Goal: Transaction & Acquisition: Register for event/course

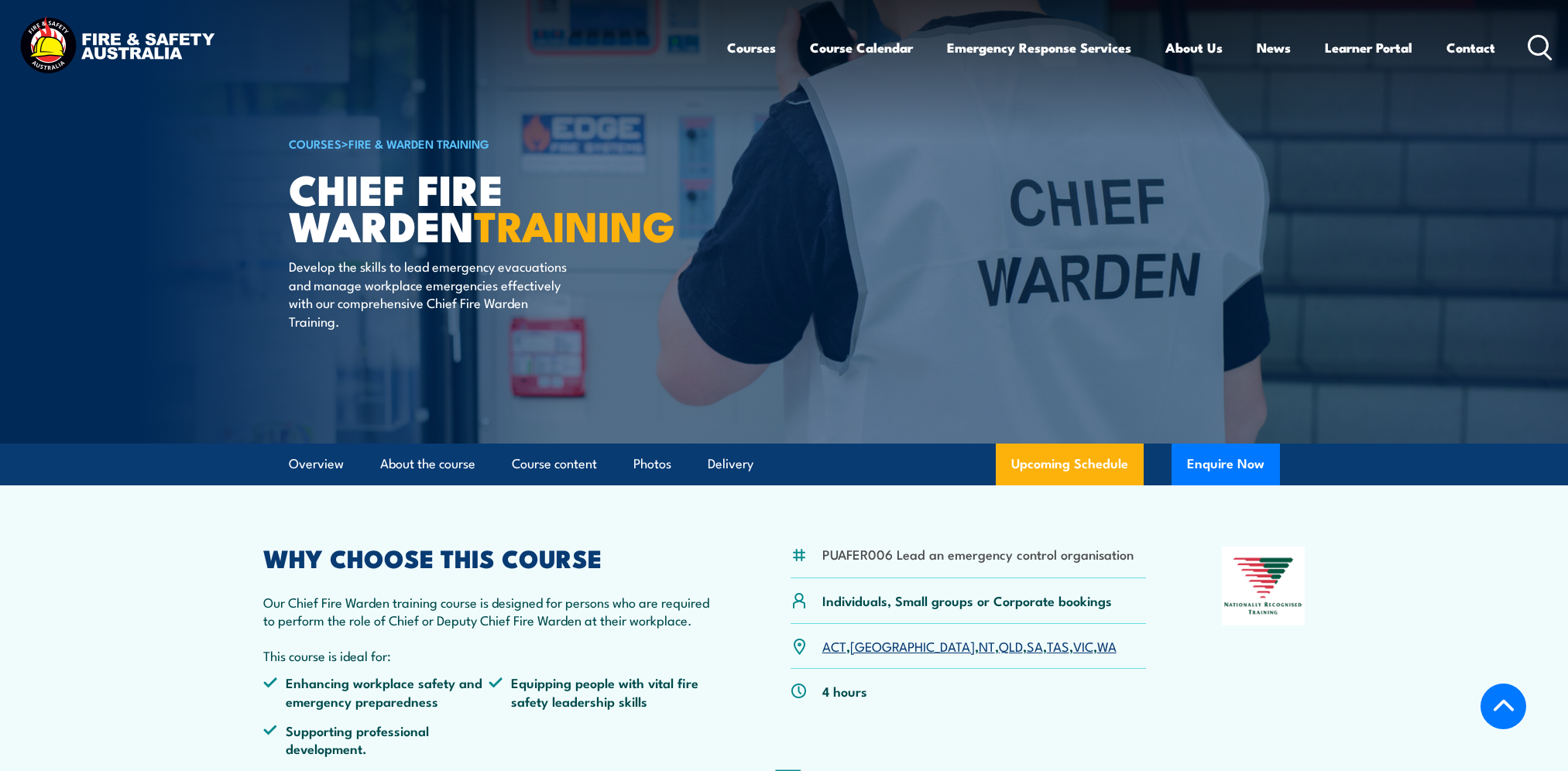
scroll to position [2761, 0]
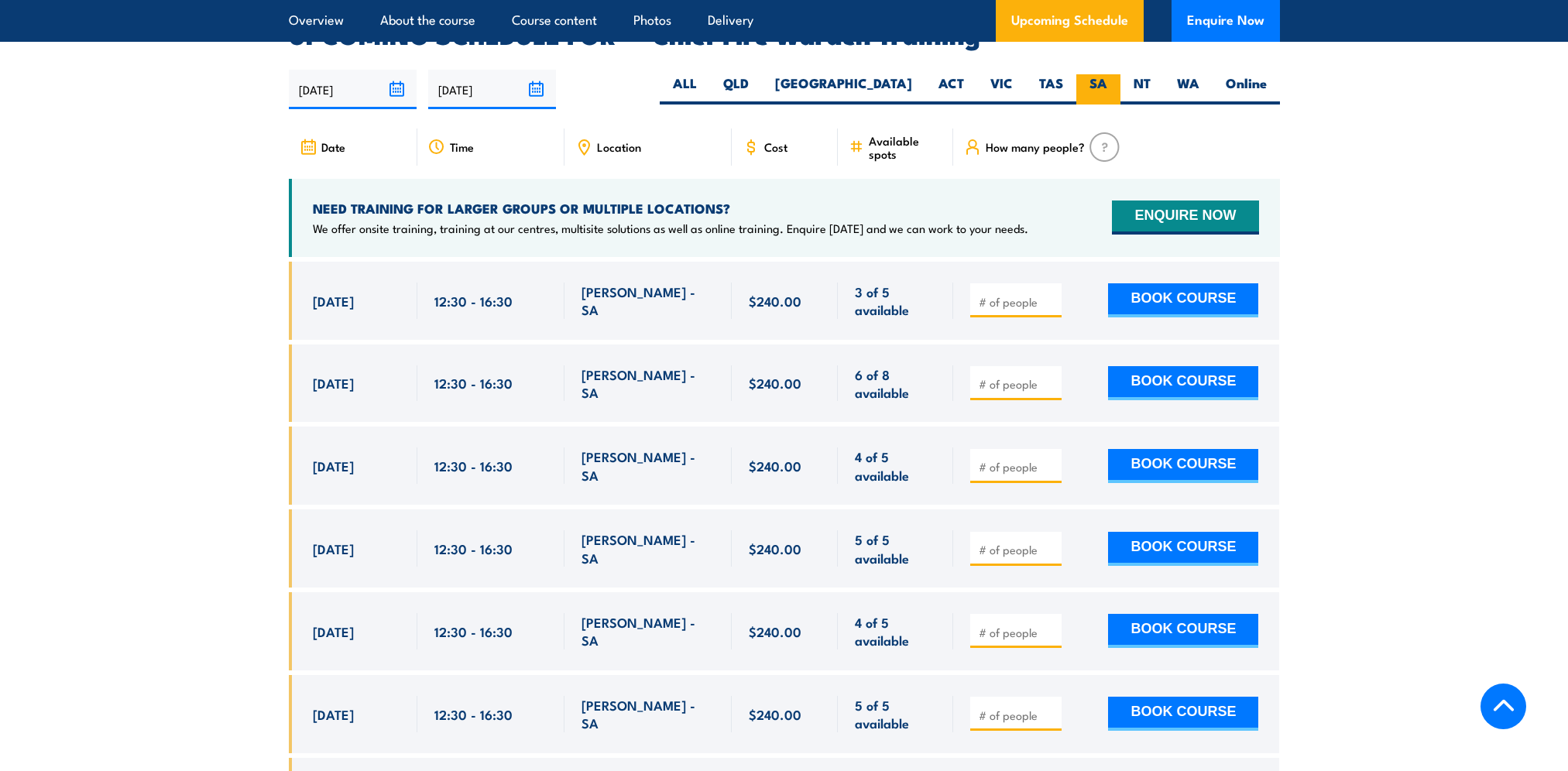
click at [1096, 75] on label "SA" at bounding box center [1097, 90] width 44 height 31
click at [1107, 75] on input "SA" at bounding box center [1112, 79] width 10 height 10
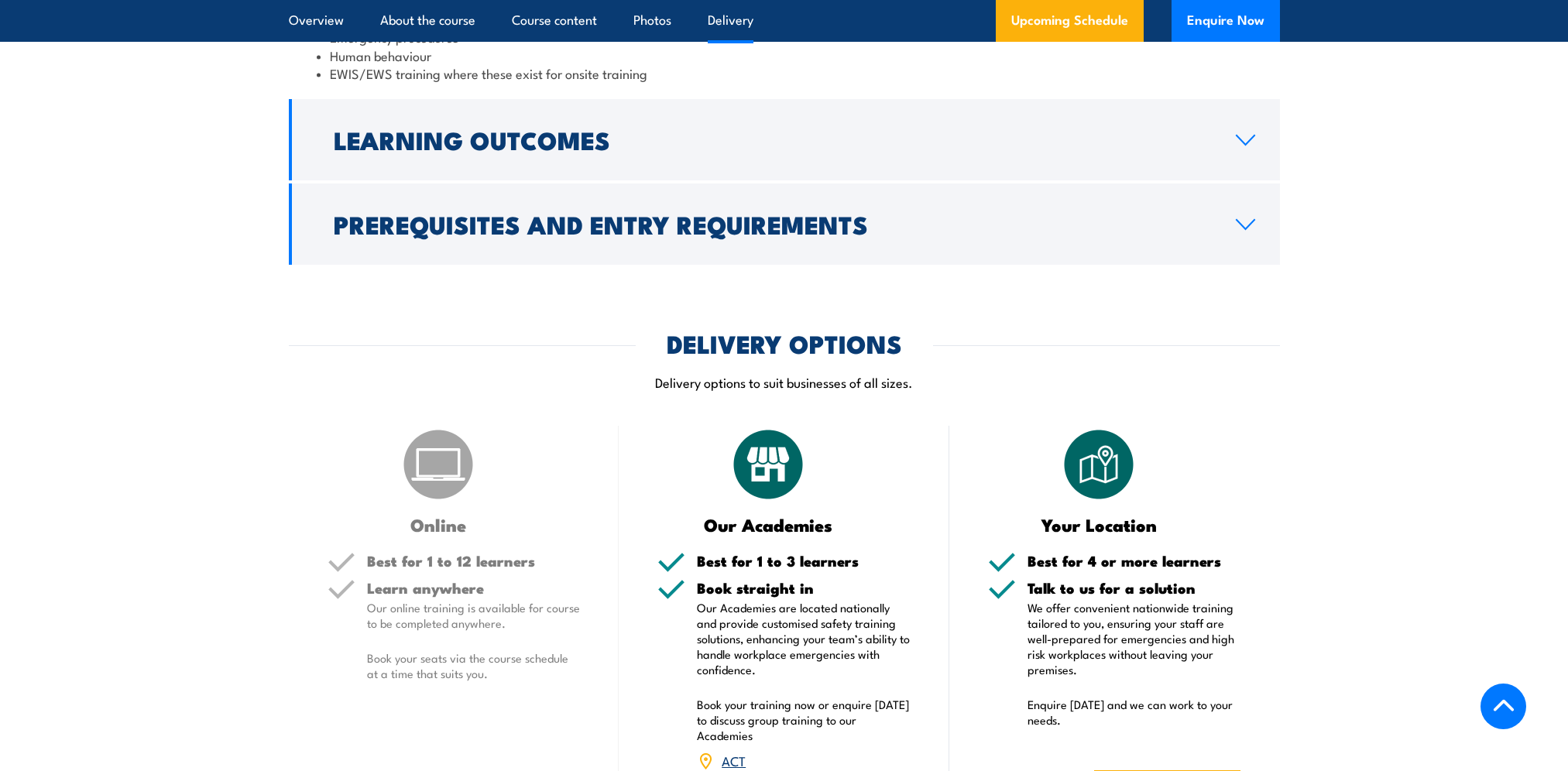
scroll to position [2374, 0]
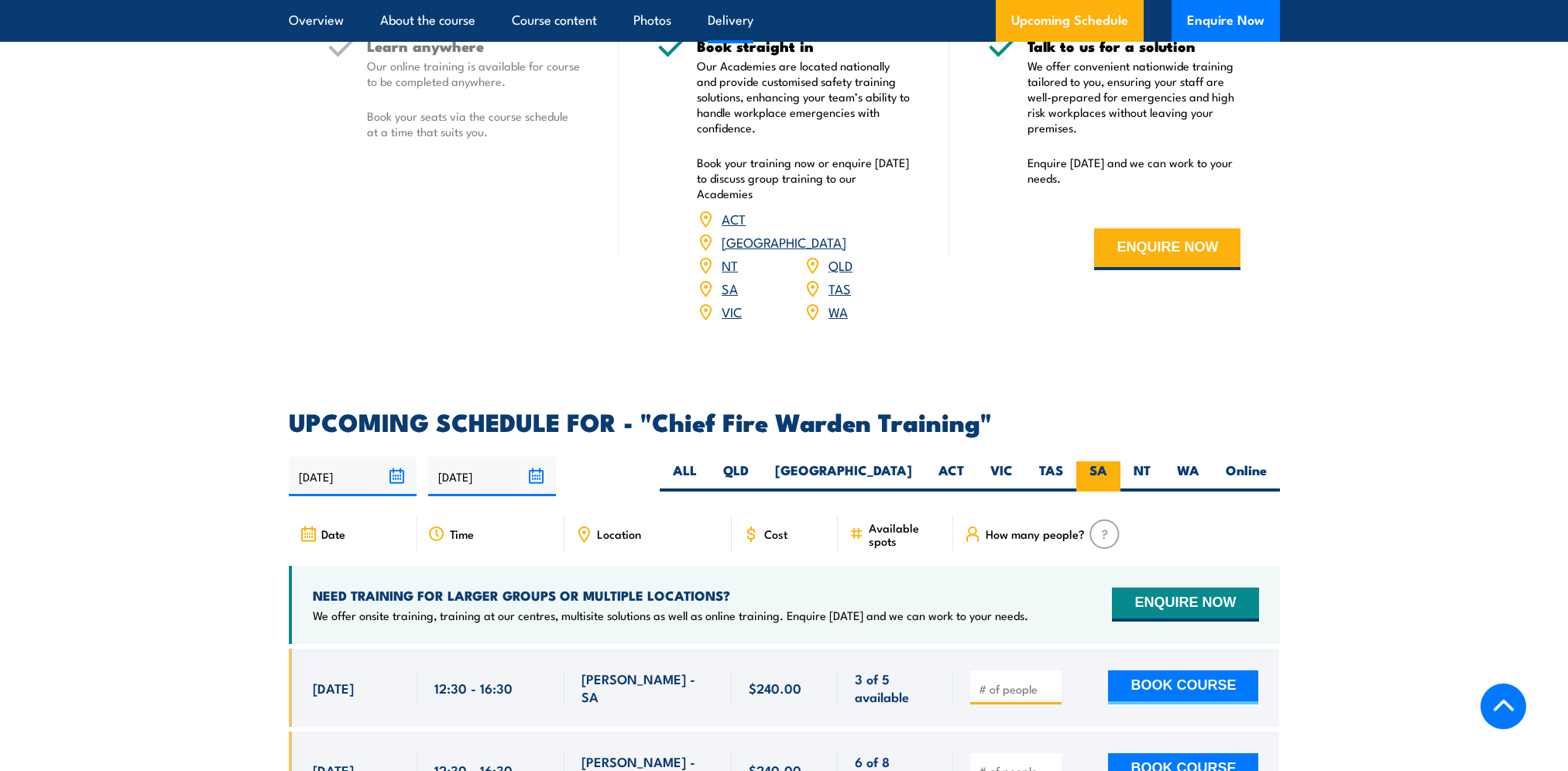
click at [1099, 461] on label "SA" at bounding box center [1097, 476] width 44 height 31
click at [1107, 461] on input "SA" at bounding box center [1112, 465] width 10 height 10
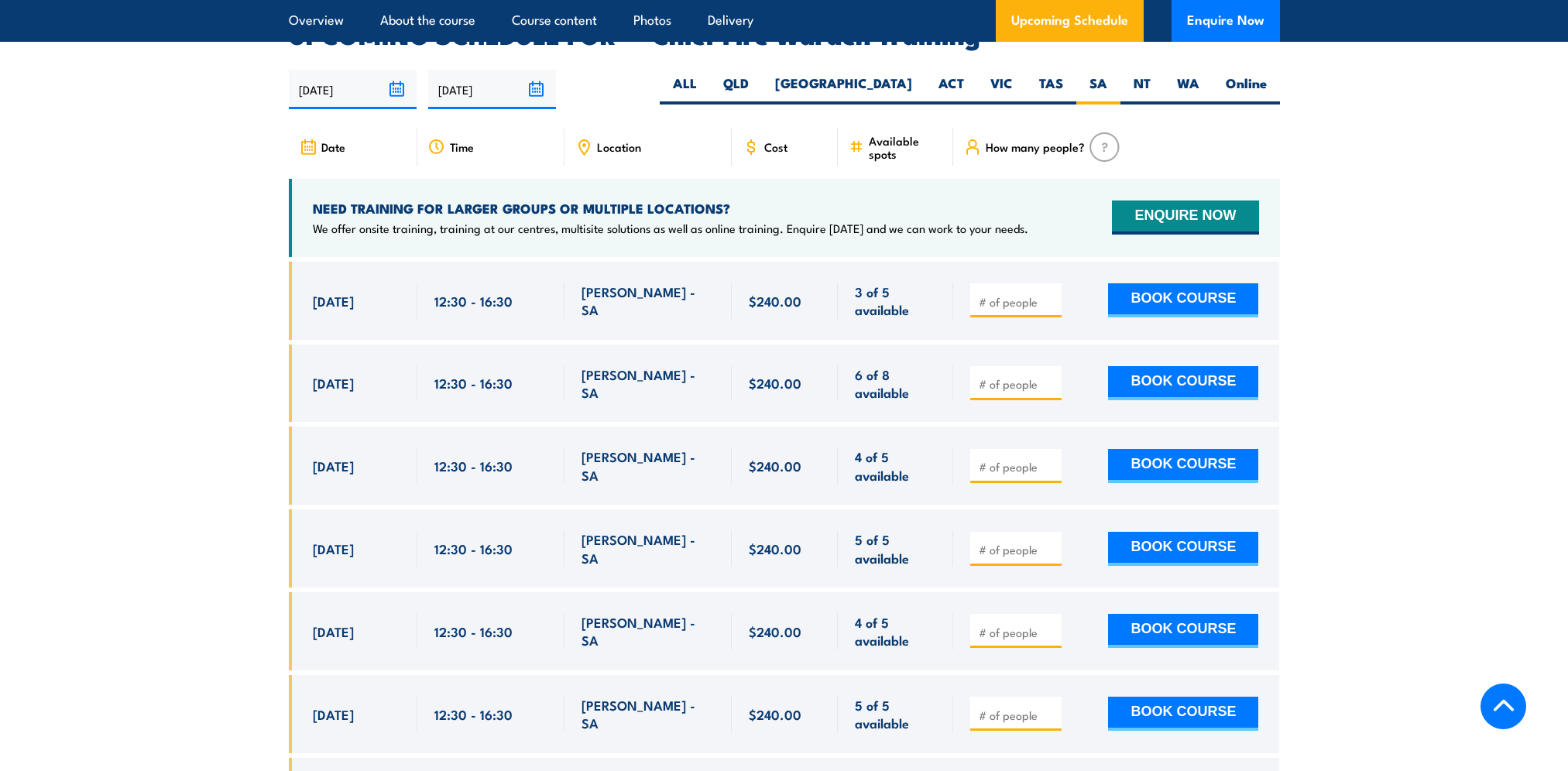
click at [1003, 459] on input "number" at bounding box center [1017, 466] width 77 height 15
type input "1"
click at [1173, 449] on button "BOOK COURSE" at bounding box center [1183, 466] width 150 height 34
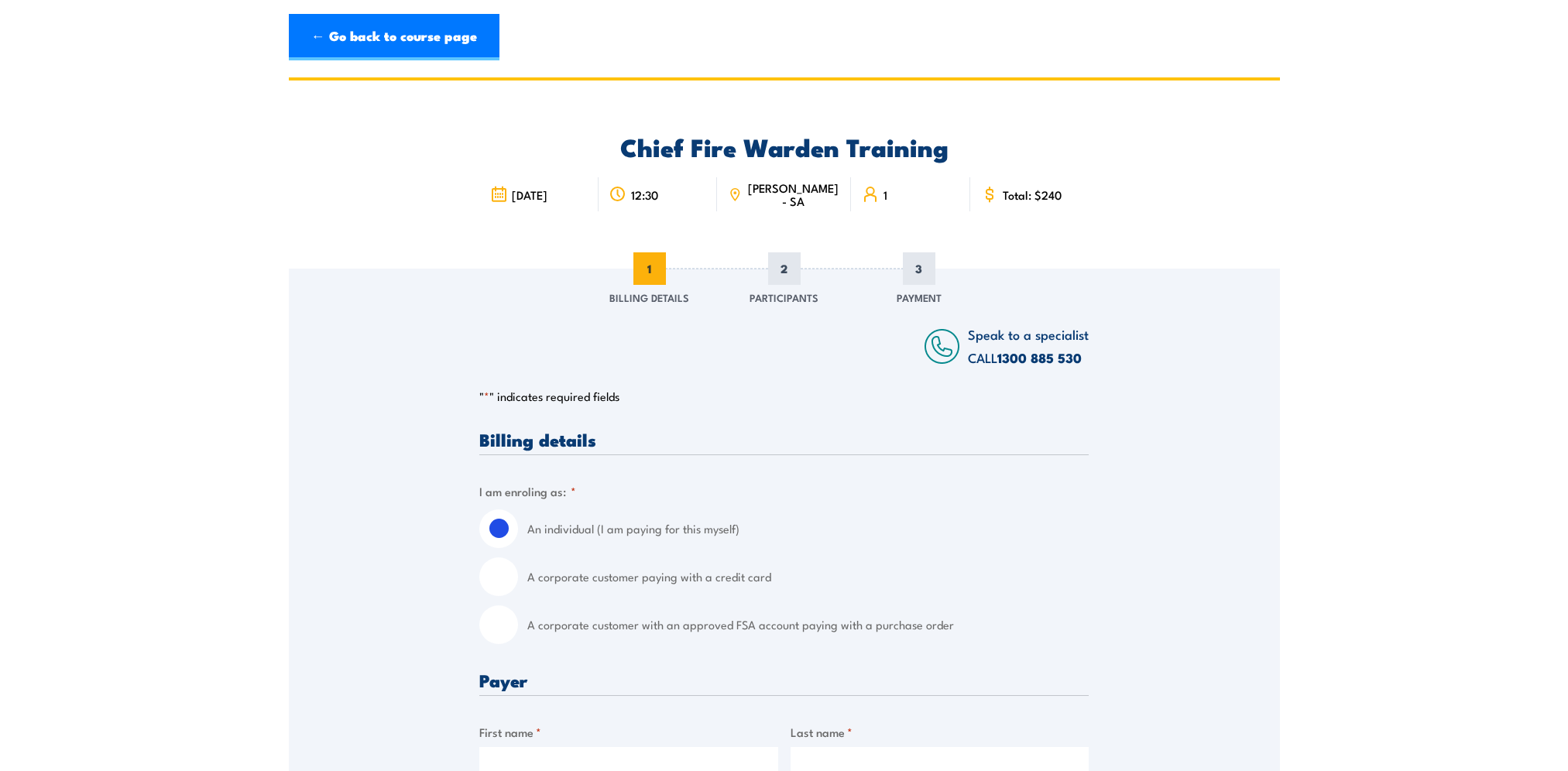
click at [509, 634] on input "A corporate customer with an approved FSA account paying with a purchase order" at bounding box center [498, 625] width 39 height 39
radio input "true"
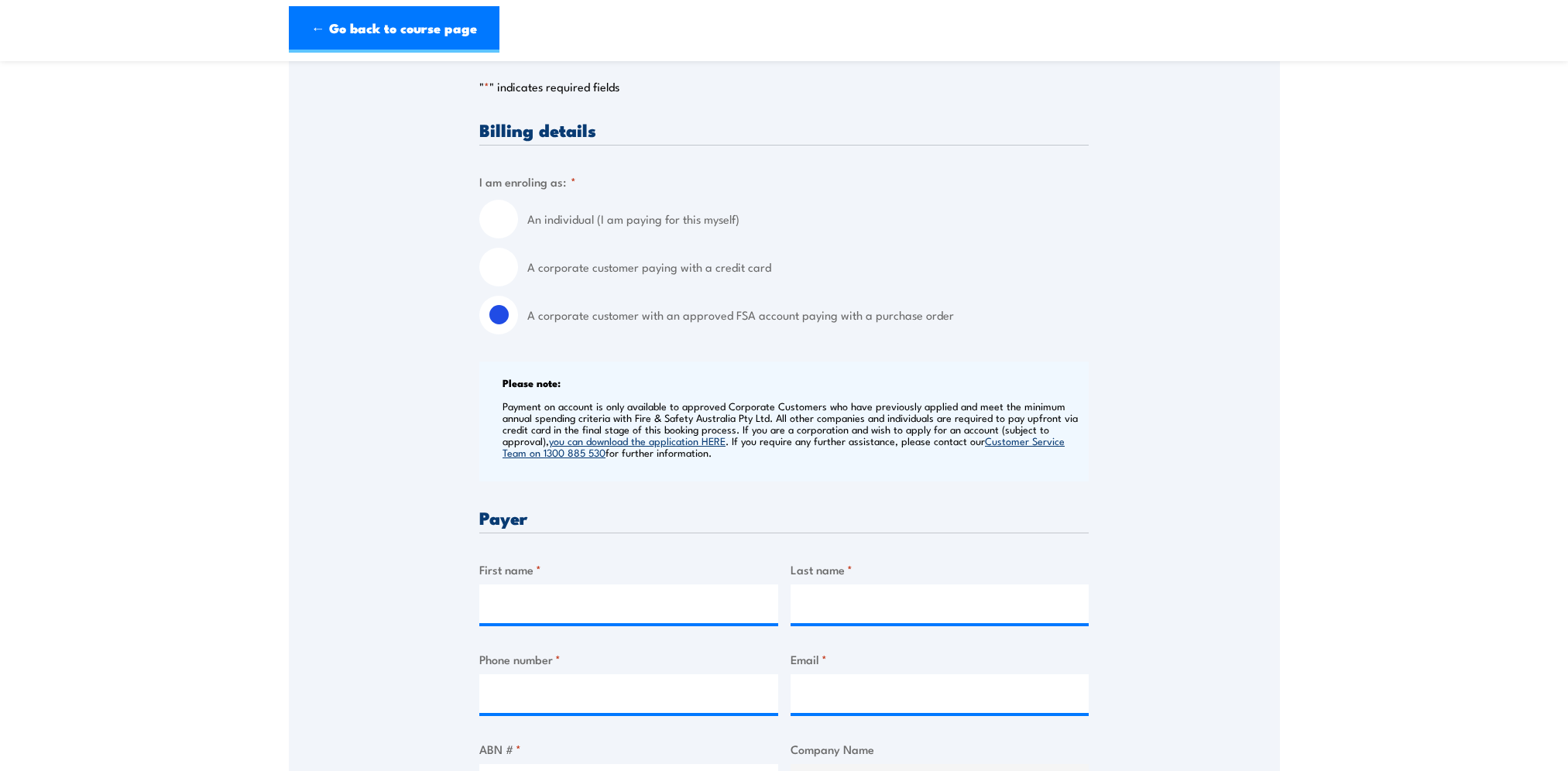
scroll to position [619, 0]
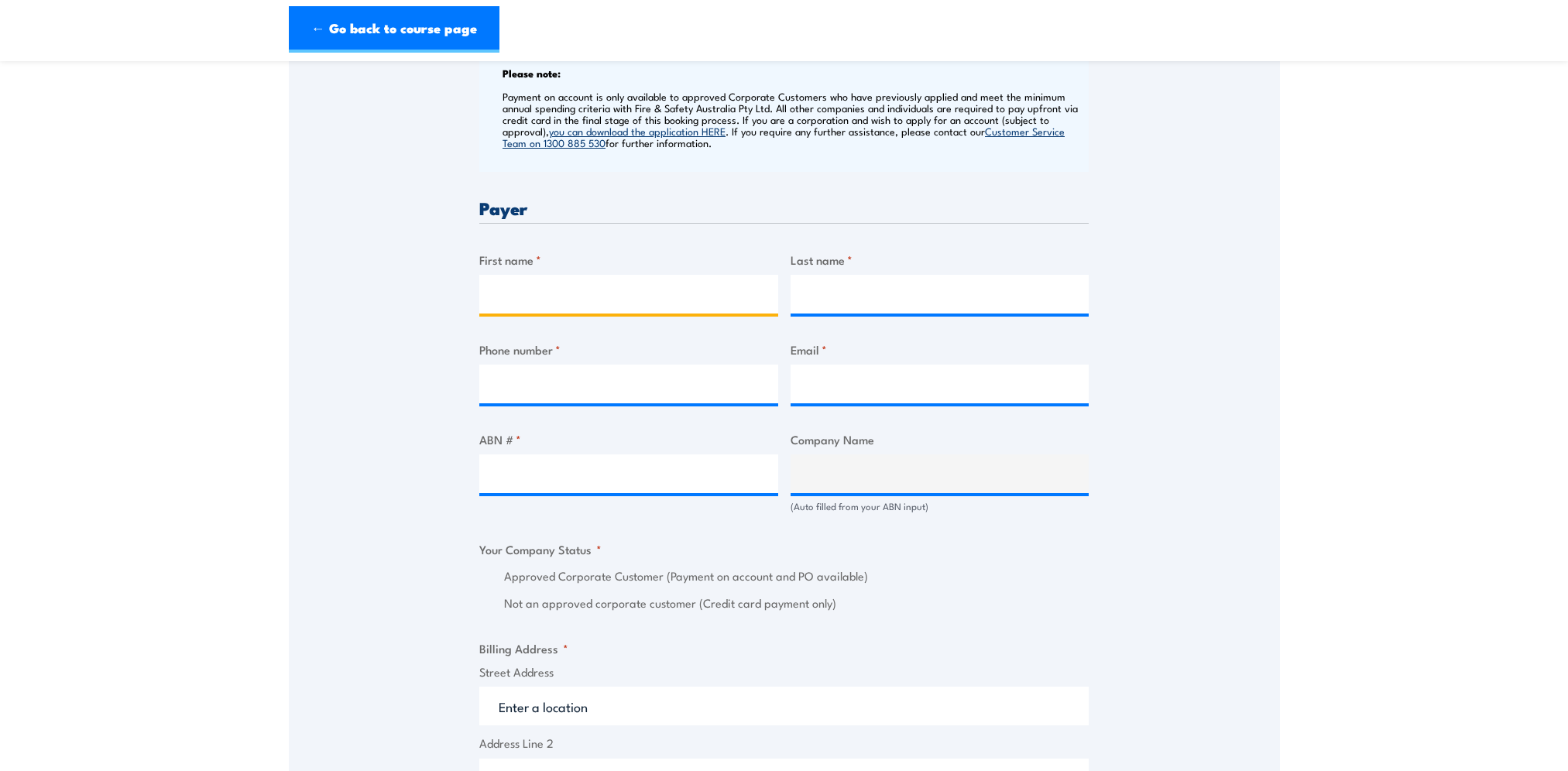
click at [564, 305] on input "First name *" at bounding box center [628, 294] width 299 height 39
type input "Kirsty"
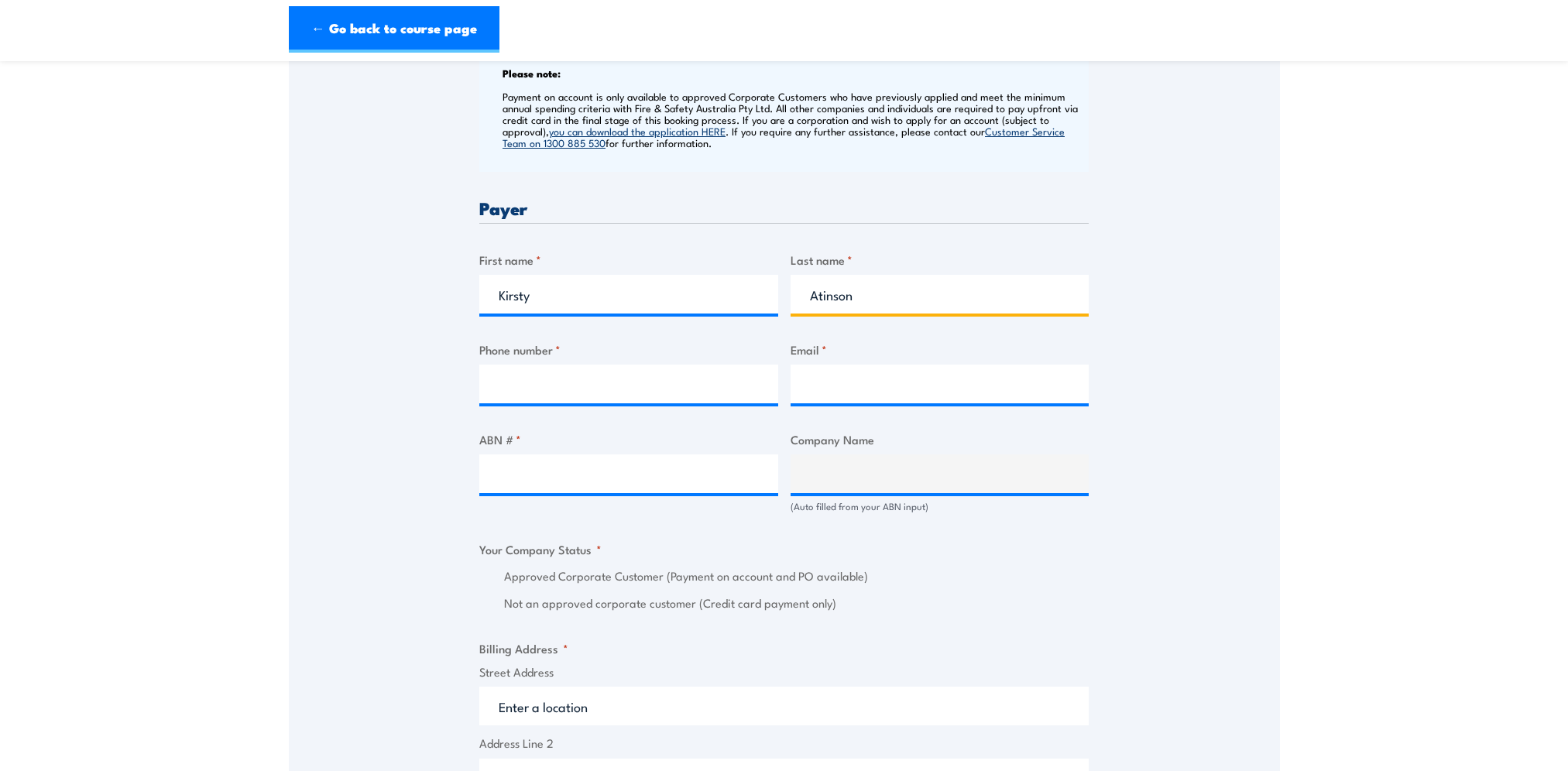
type input "Atinson"
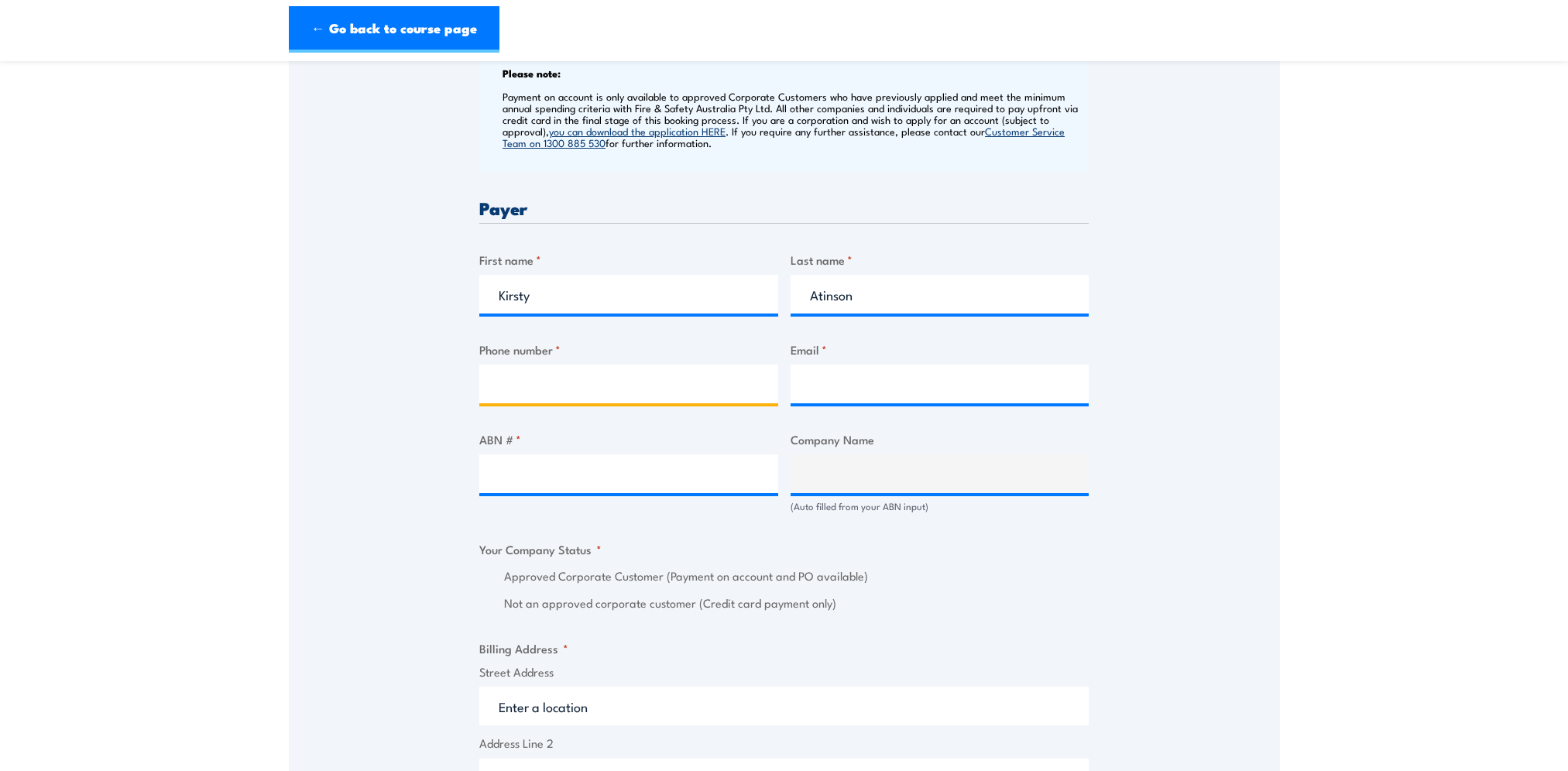
click at [662, 396] on input "Phone number *" at bounding box center [628, 384] width 299 height 39
click at [518, 380] on input "Phone number *" at bounding box center [628, 384] width 299 height 39
paste input "8 8230 9160"
type input "8 8230 9160"
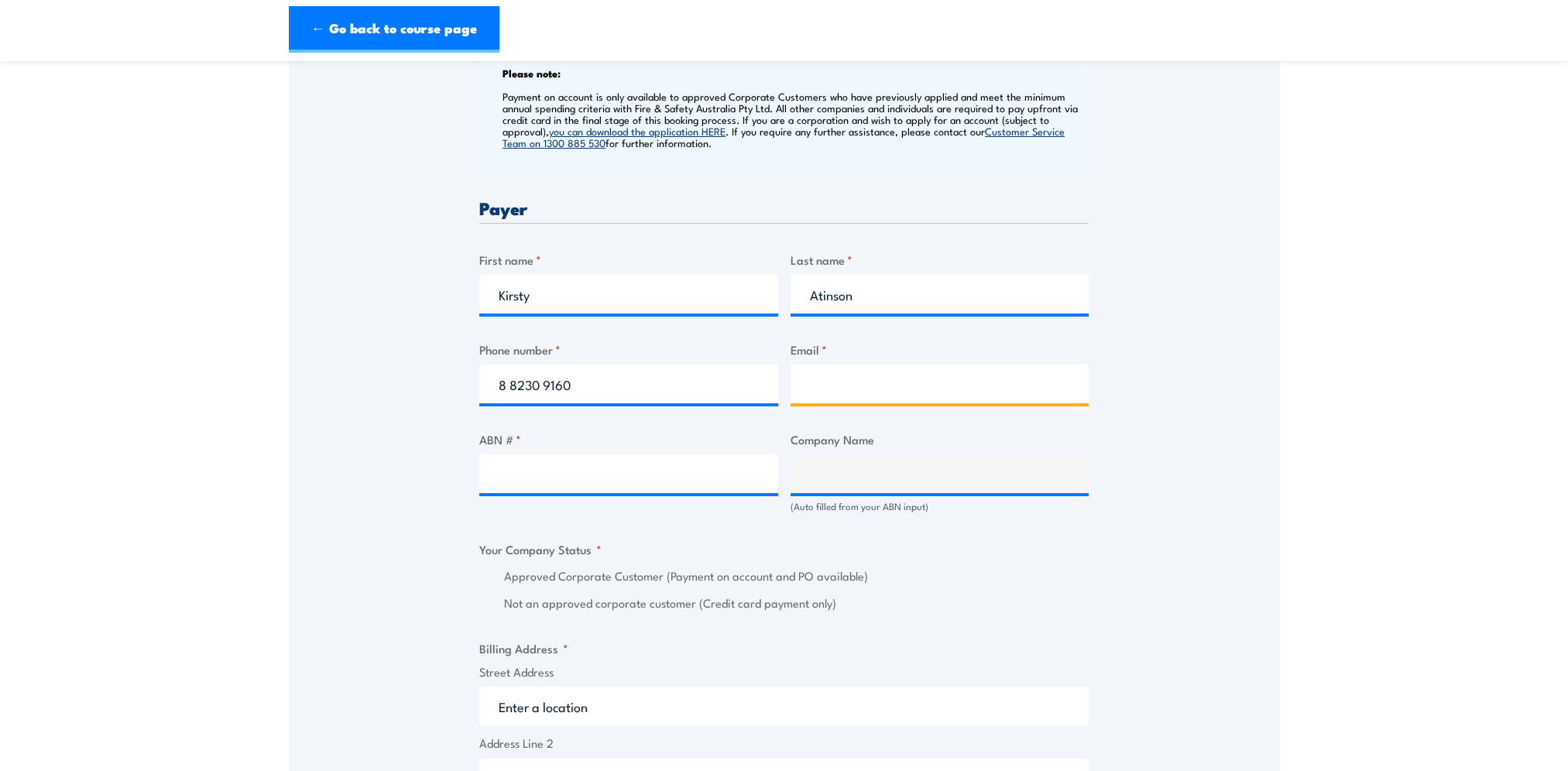
click at [868, 385] on input "Email *" at bounding box center [940, 384] width 299 height 39
type input "LearningandDevelopment@asc.com.au"
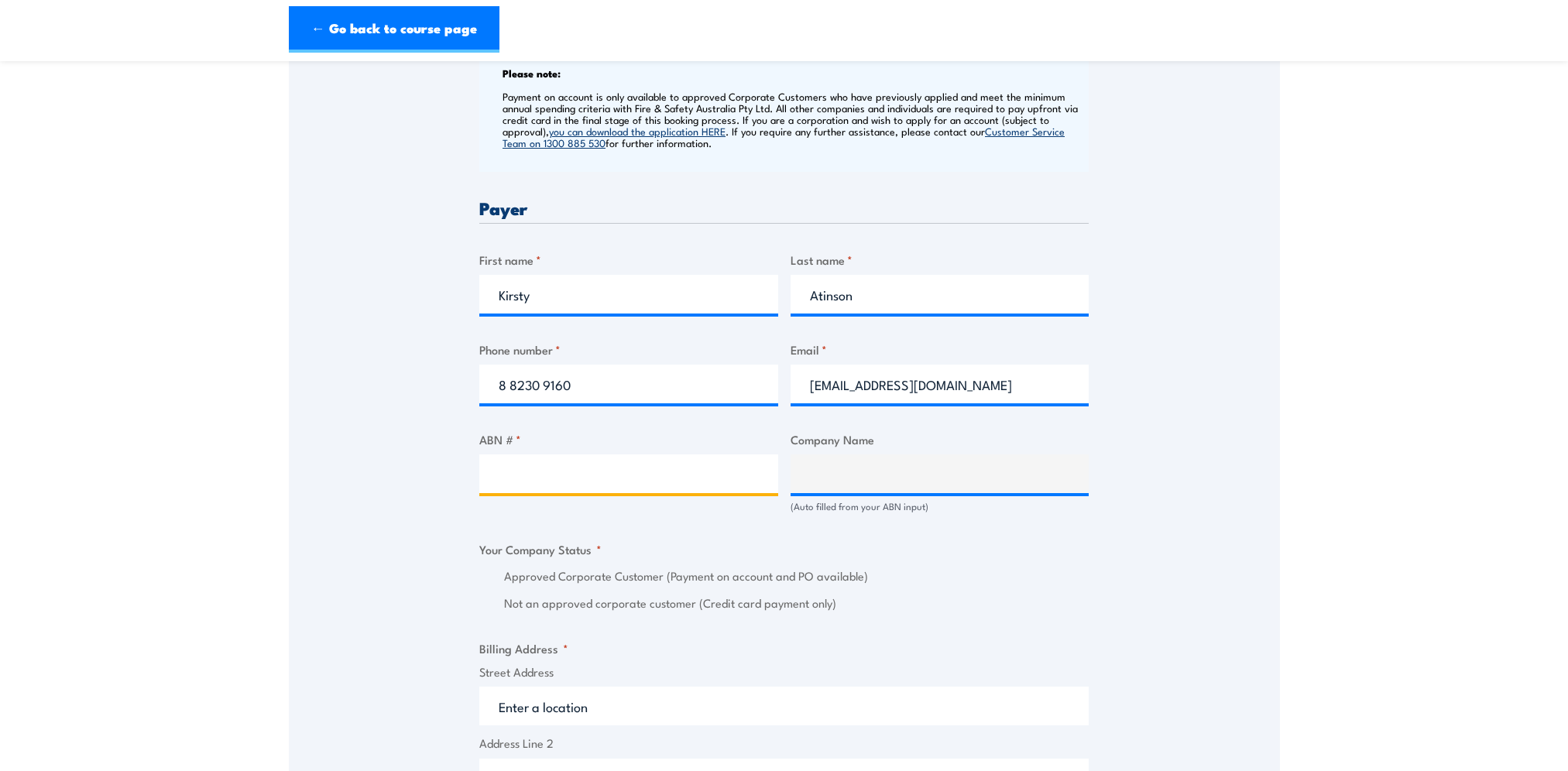
click at [532, 478] on input "ABN # *" at bounding box center [628, 474] width 299 height 39
paste input "64 008 605 034"
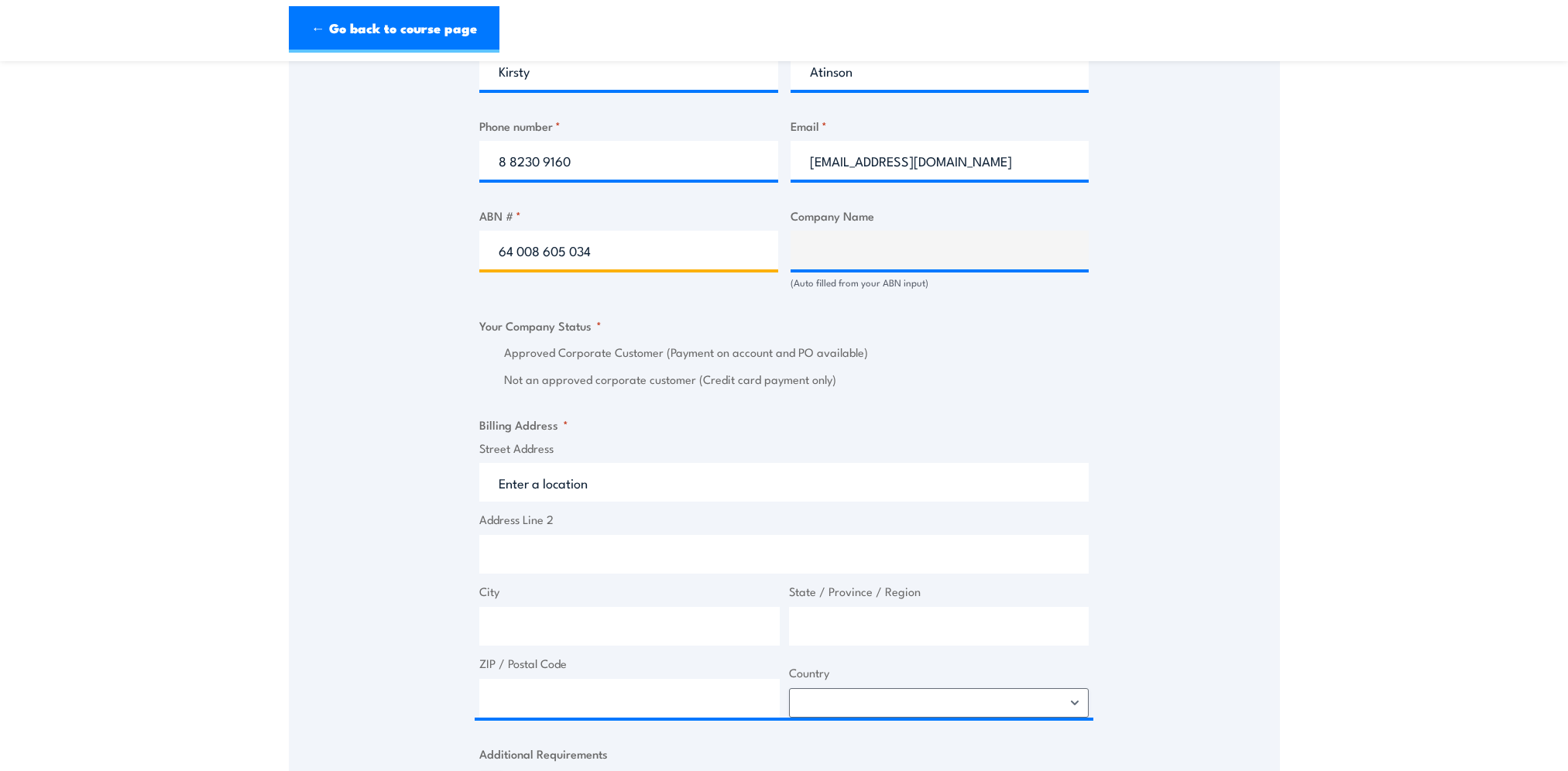
scroll to position [852, 0]
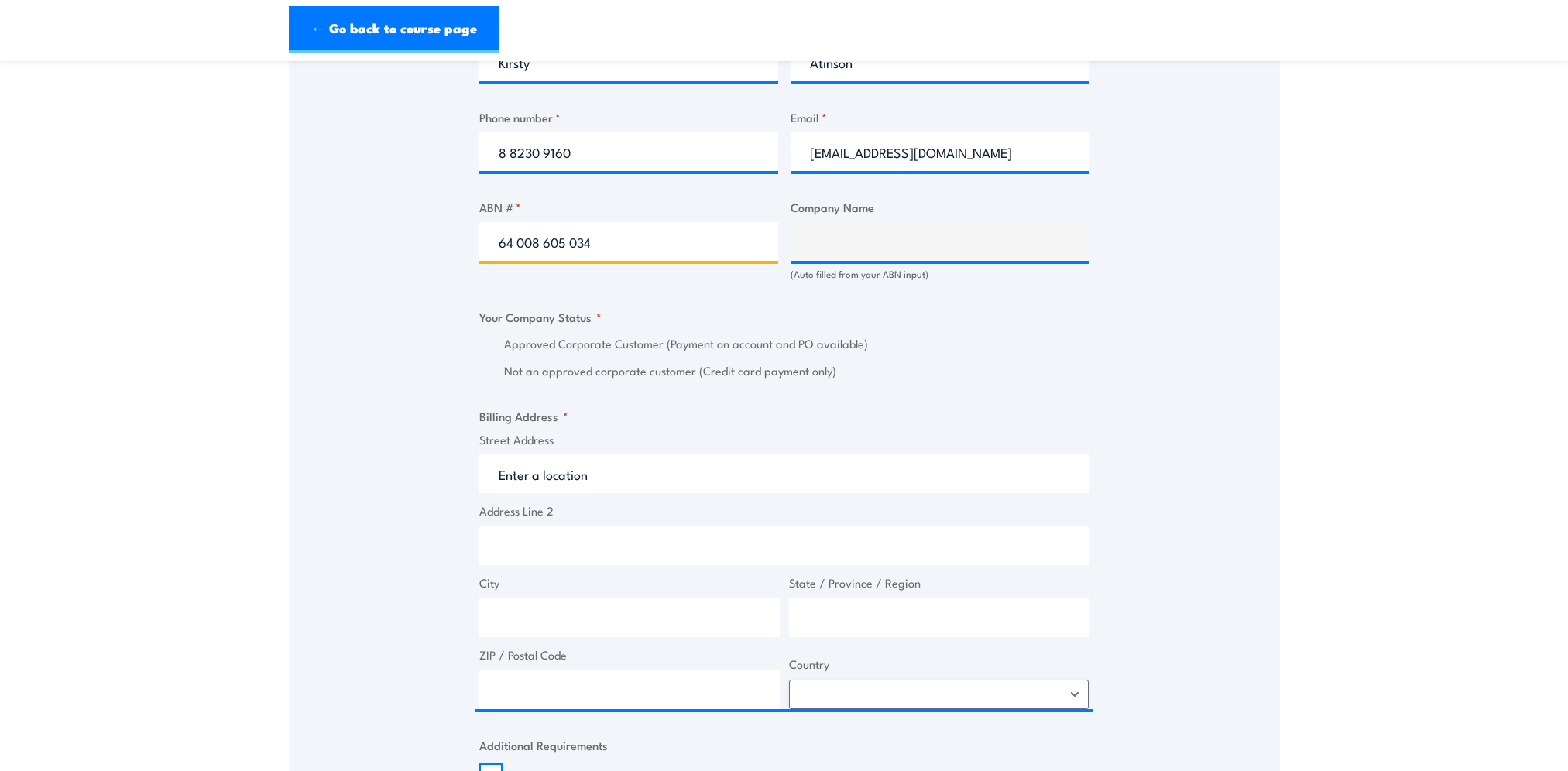
type input "64 008 605 034"
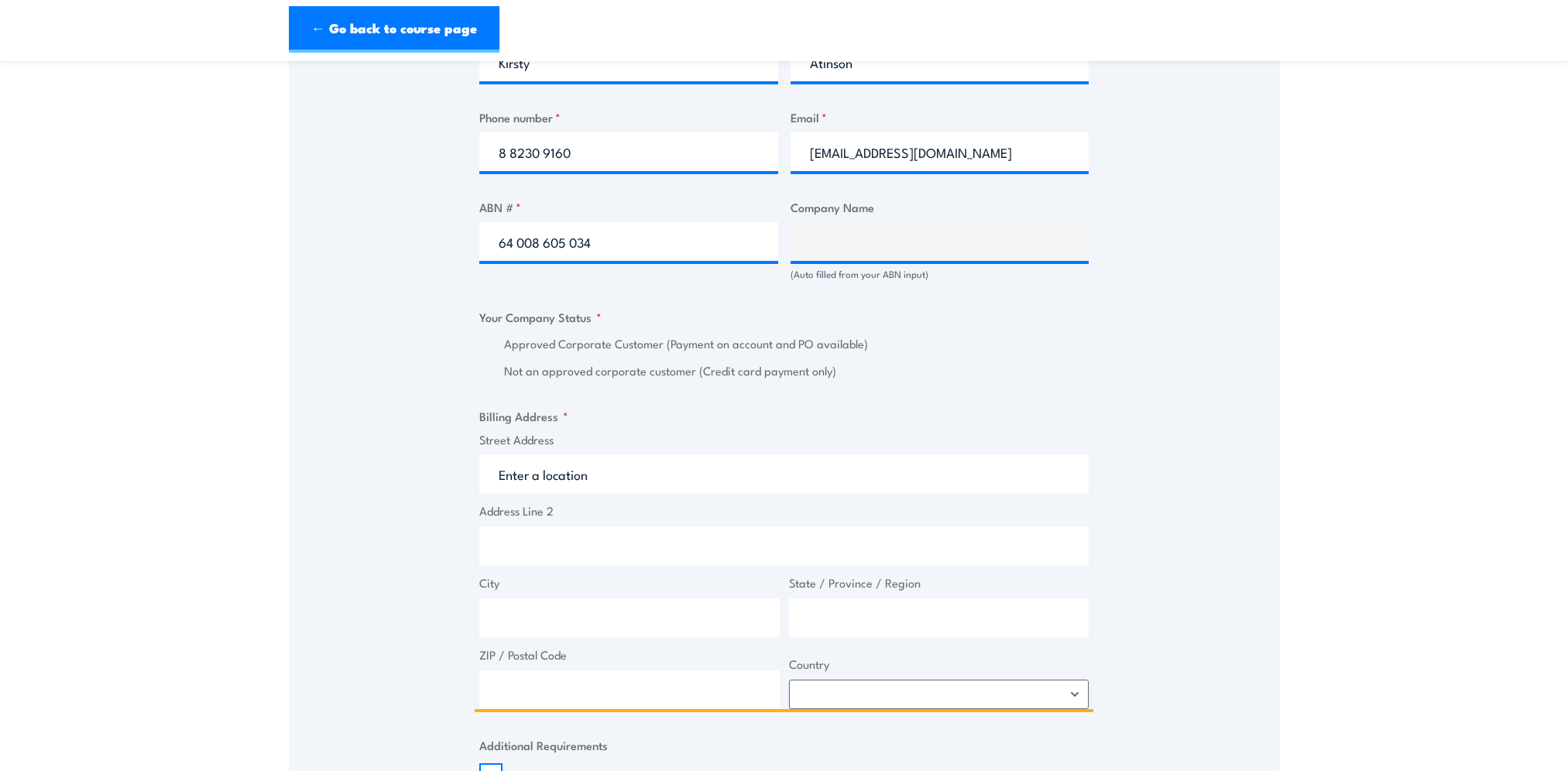
click at [577, 474] on input "Street Address" at bounding box center [784, 474] width 609 height 39
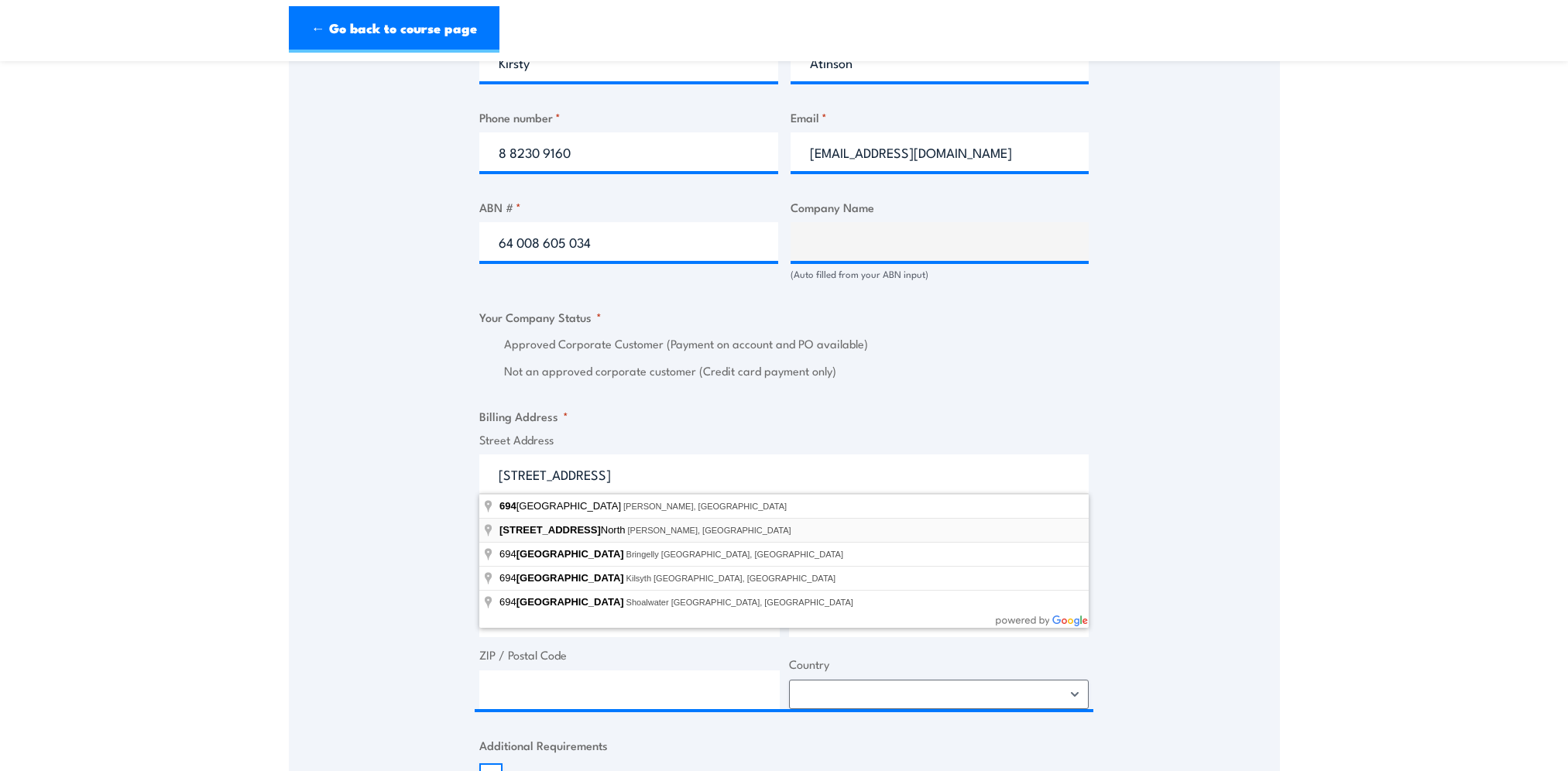
type input "694 Mersey Road North, Osborne SA, Australia"
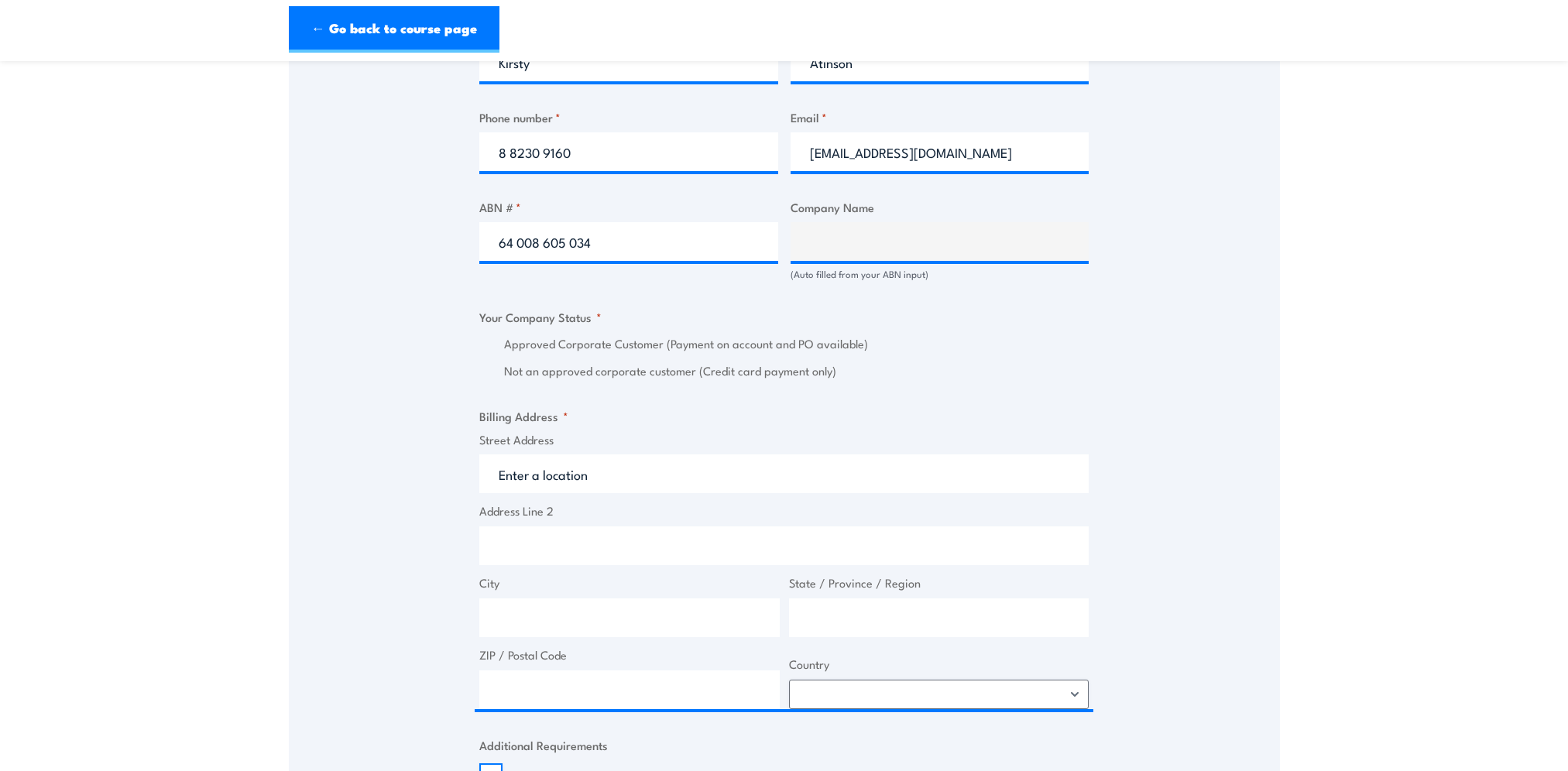
type input "694 Mersey Rd N"
type input "Osborne"
type input "South Australia"
type input "5018"
select select "Australia"
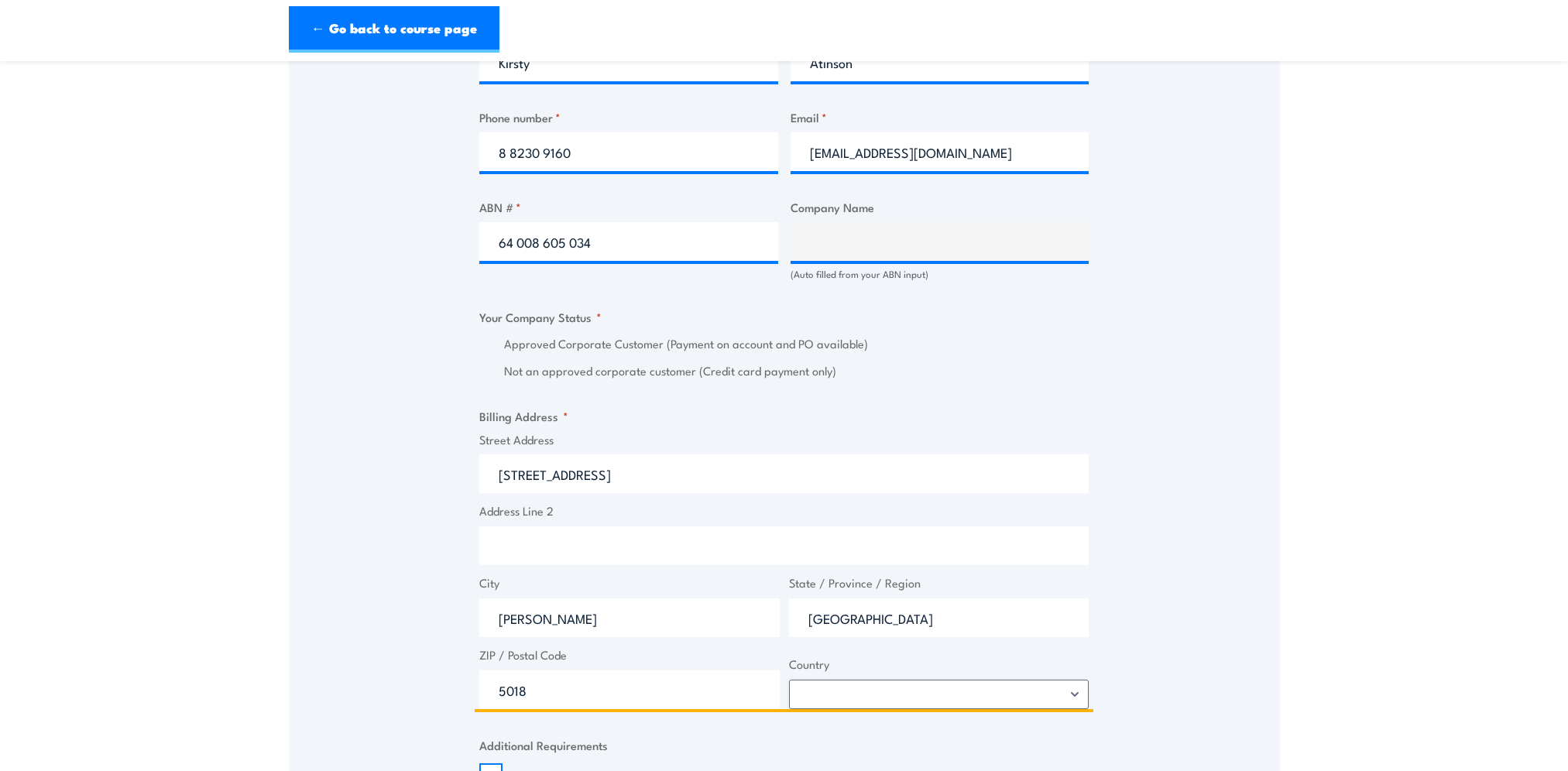
click at [586, 554] on input "Address Line 2" at bounding box center [784, 545] width 609 height 39
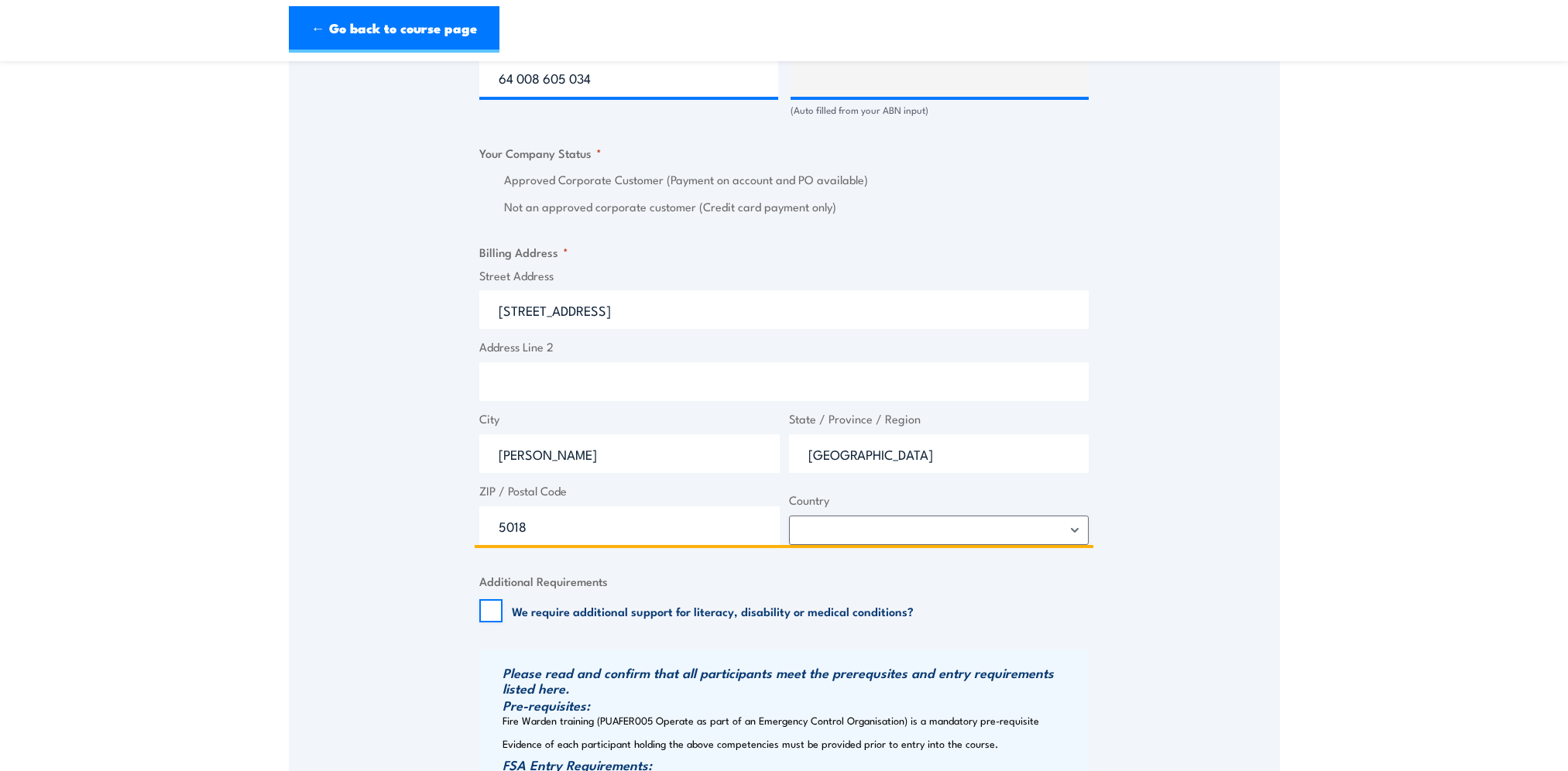
scroll to position [1161, 0]
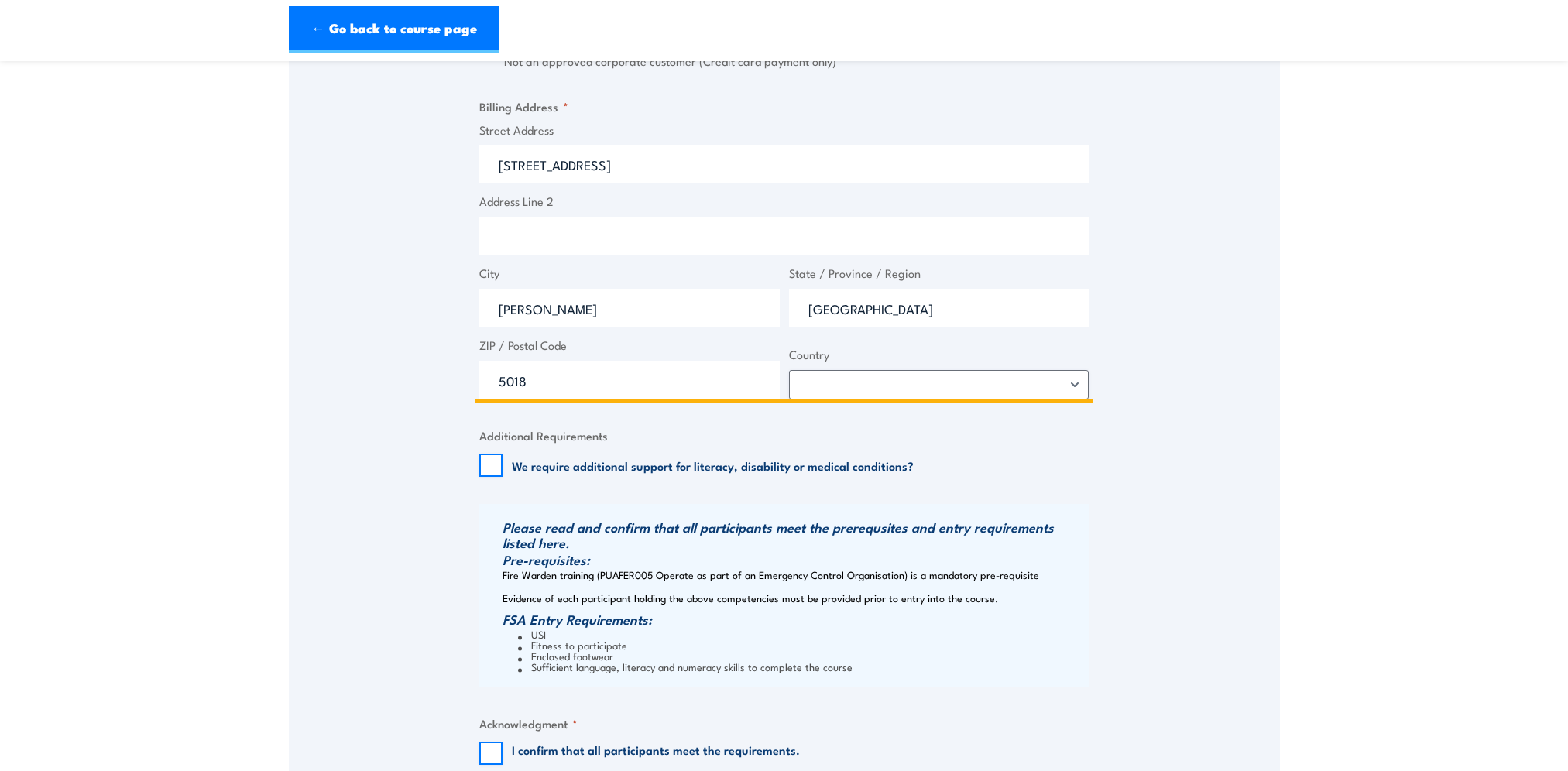
click at [576, 390] on input "5018" at bounding box center [629, 379] width 300 height 39
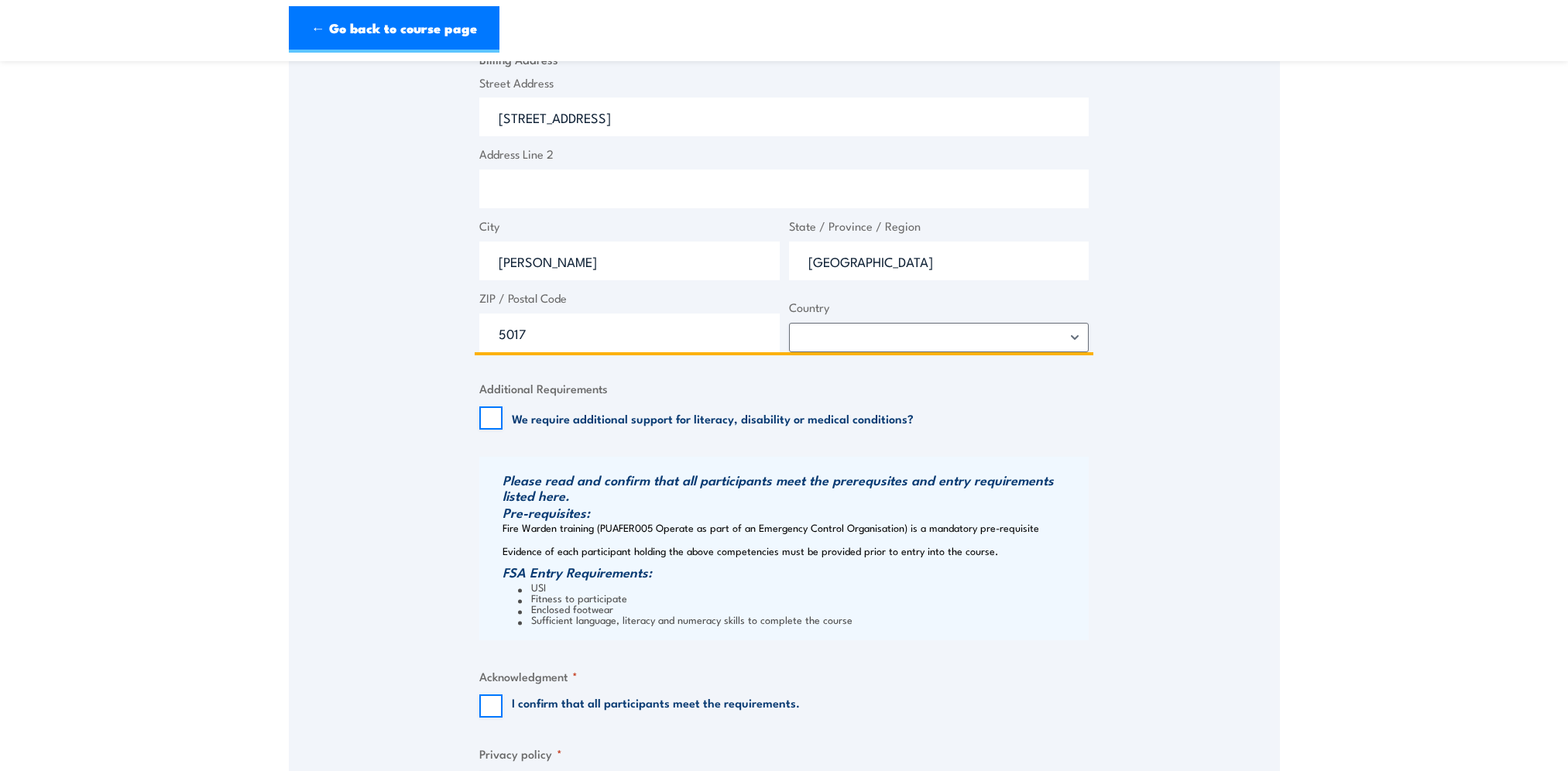
scroll to position [1394, 0]
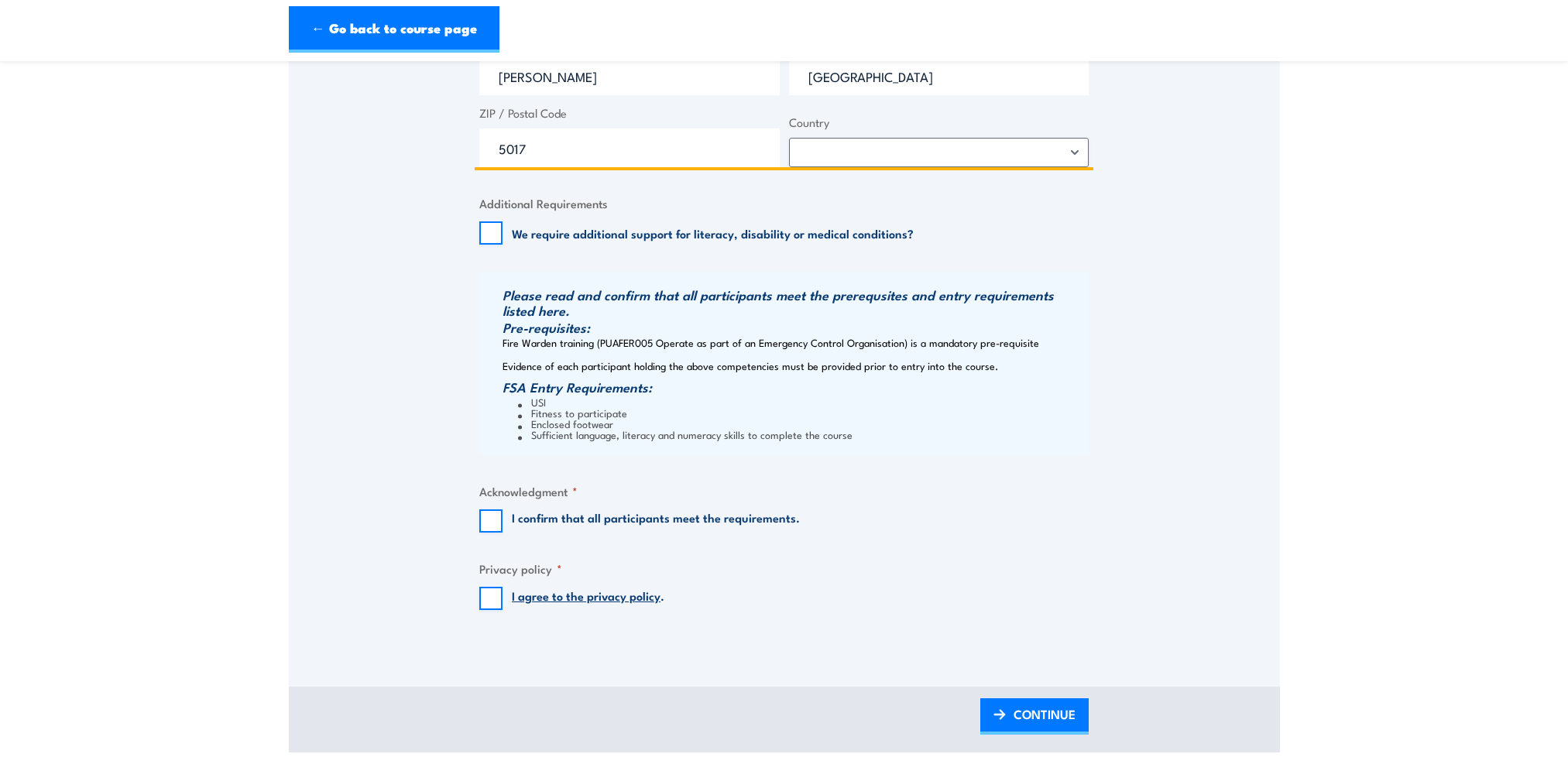
type input "5017"
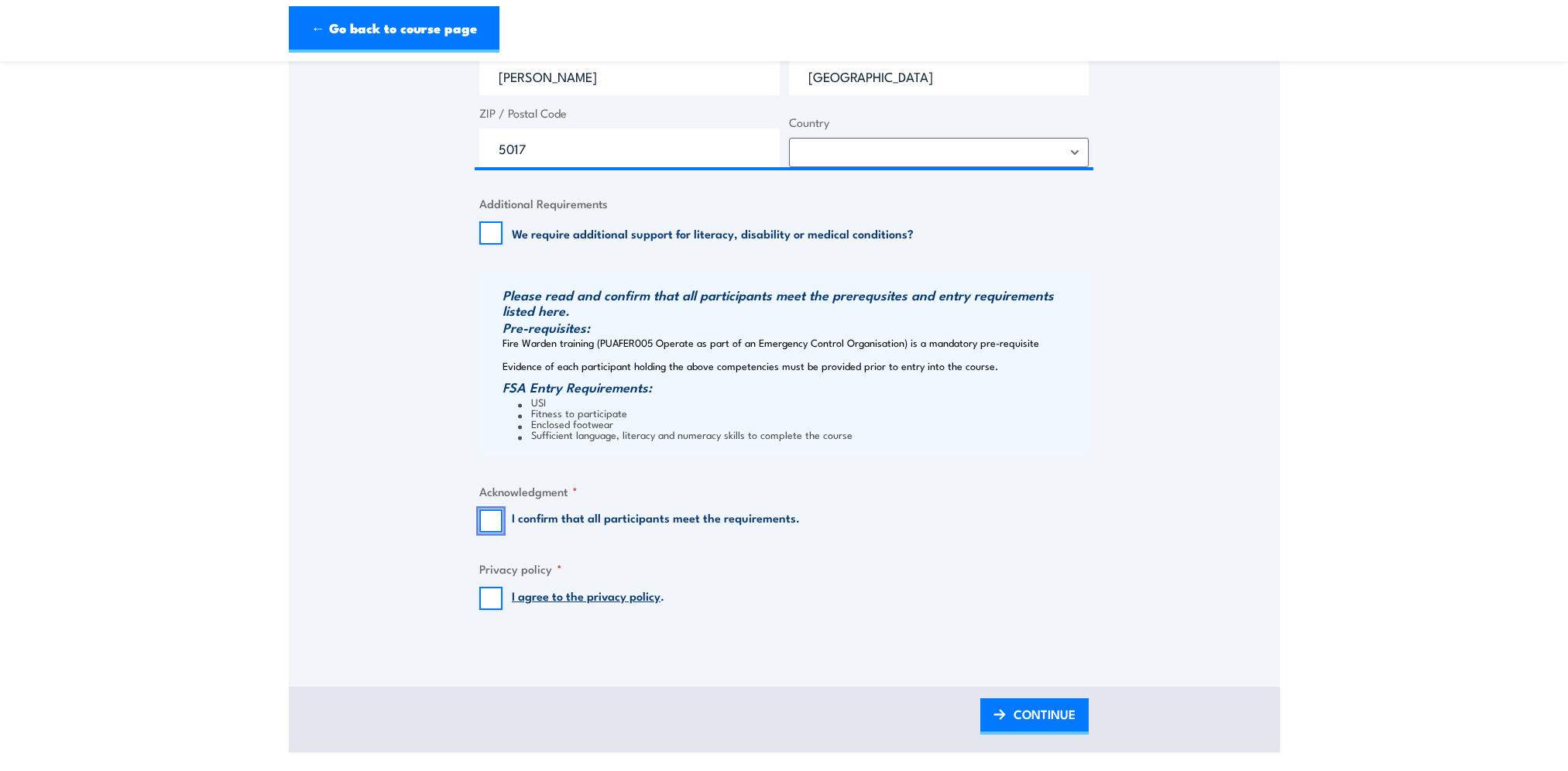
click at [486, 525] on input "I confirm that all participants meet the requirements." at bounding box center [491, 521] width 23 height 23
checkbox input "true"
click at [493, 598] on input "I agree to the privacy policy ." at bounding box center [491, 598] width 23 height 23
checkbox input "true"
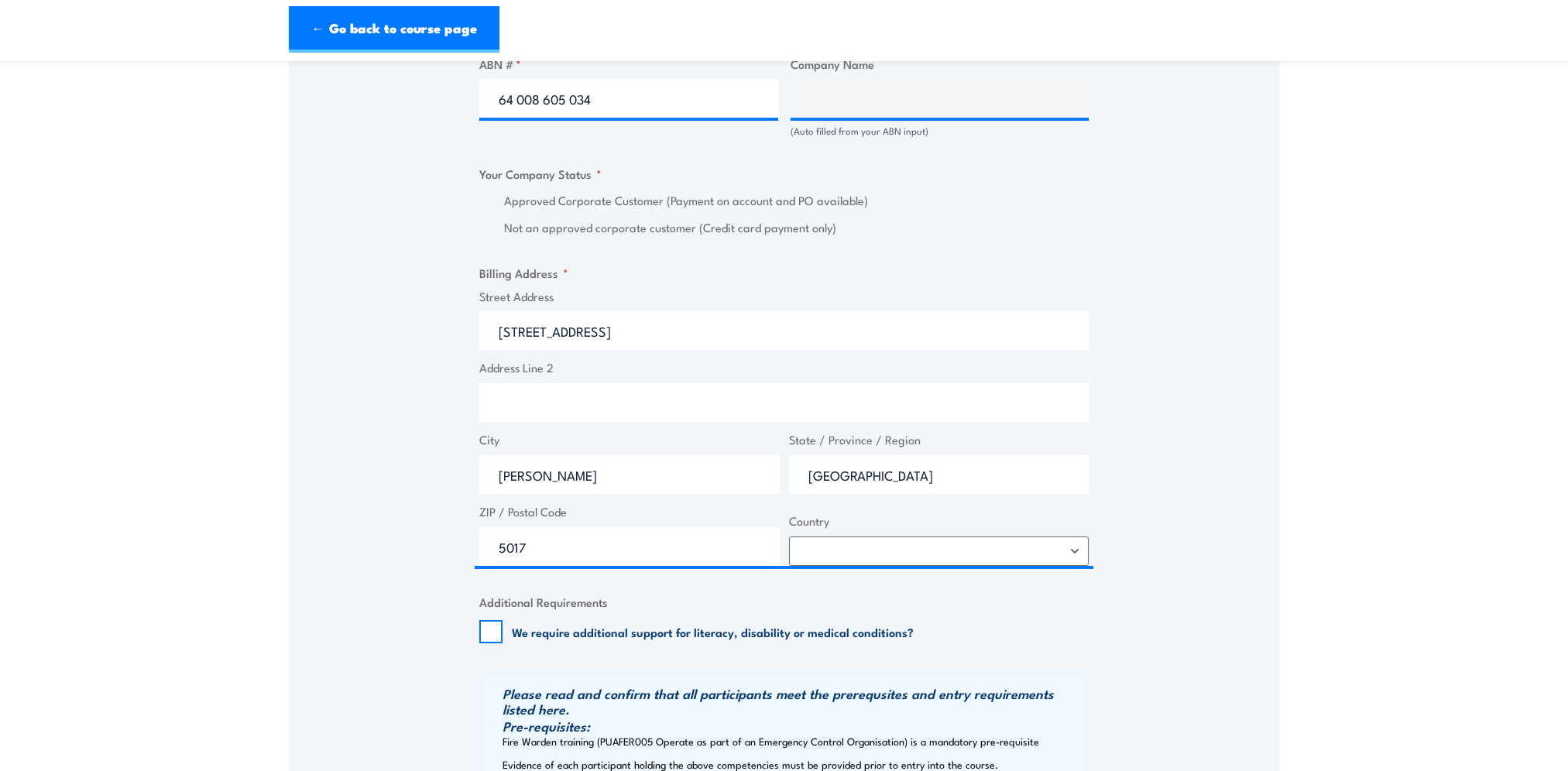
scroll to position [1084, 0]
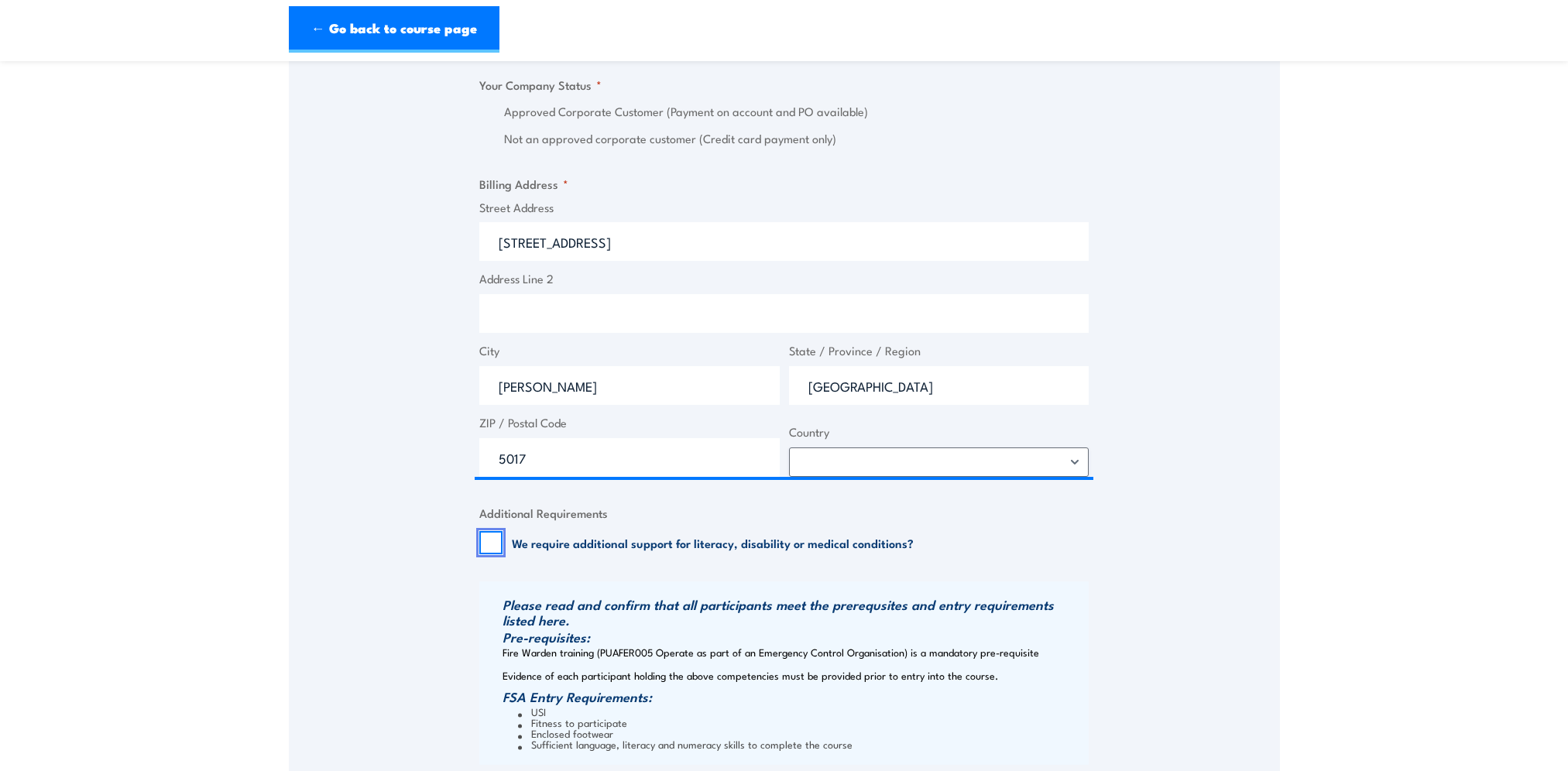
click at [500, 539] on input "We require additional support for literacy, disability or medical conditions?" at bounding box center [491, 543] width 23 height 23
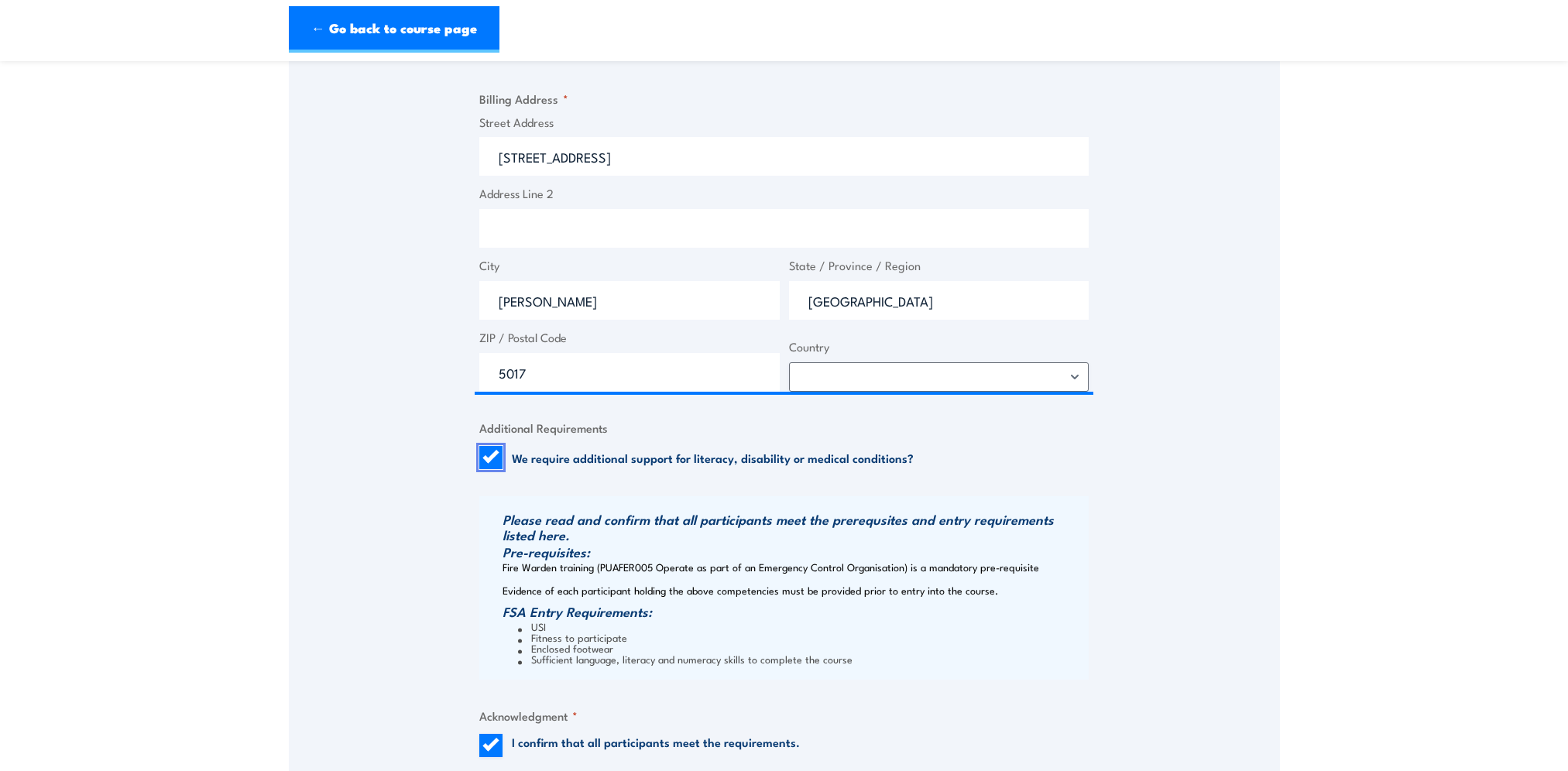
scroll to position [1394, 0]
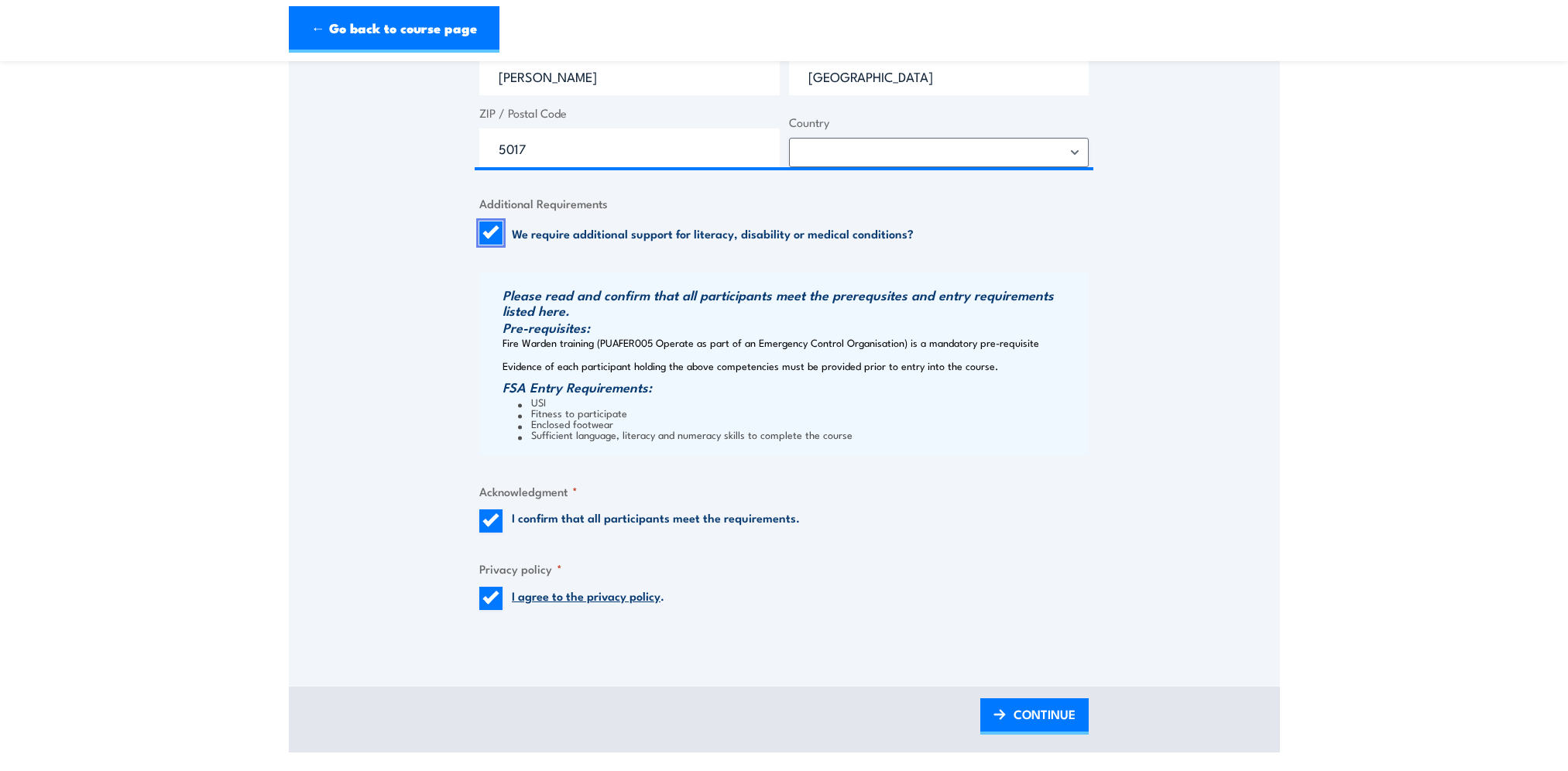
click at [493, 236] on input "We require additional support for literacy, disability or medical conditions?" at bounding box center [491, 233] width 23 height 23
checkbox input "false"
click at [1042, 716] on span "CONTINUE" at bounding box center [1044, 714] width 62 height 41
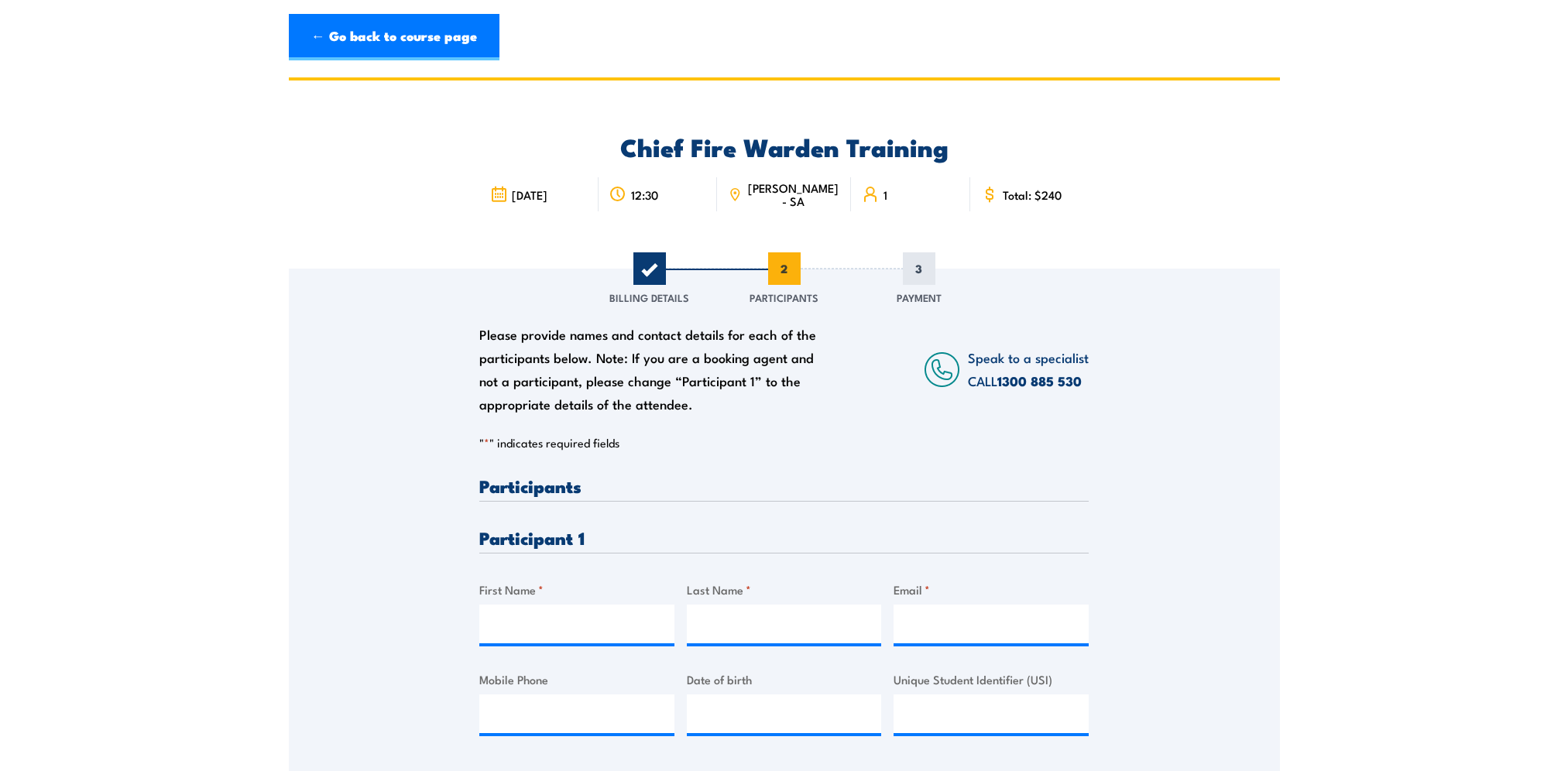
scroll to position [310, 0]
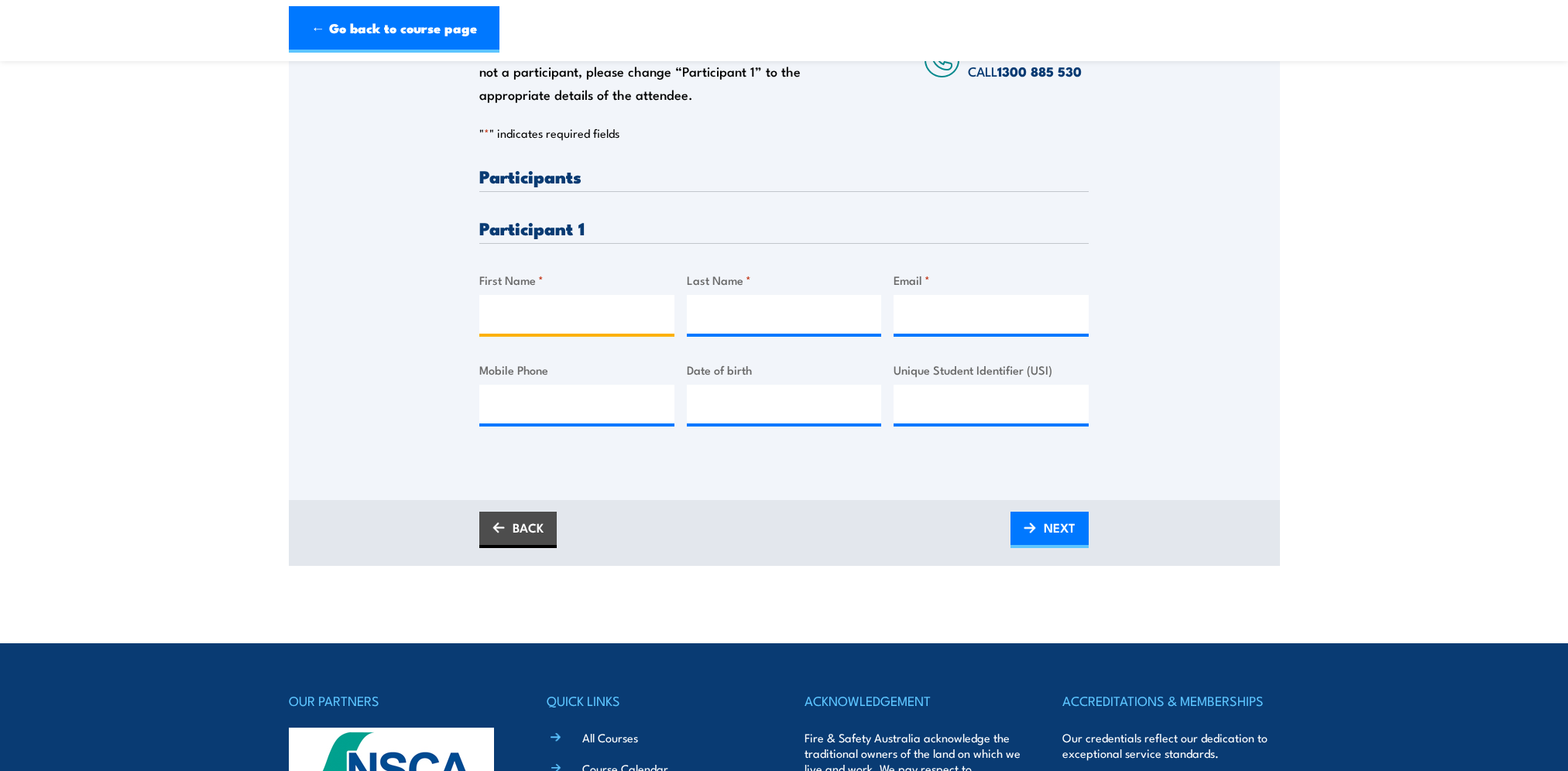
click at [520, 315] on input "First Name *" at bounding box center [576, 314] width 195 height 39
type input "Noel"
type input "Ridge"
paste input "Noel.Ridge@asc.com.au"
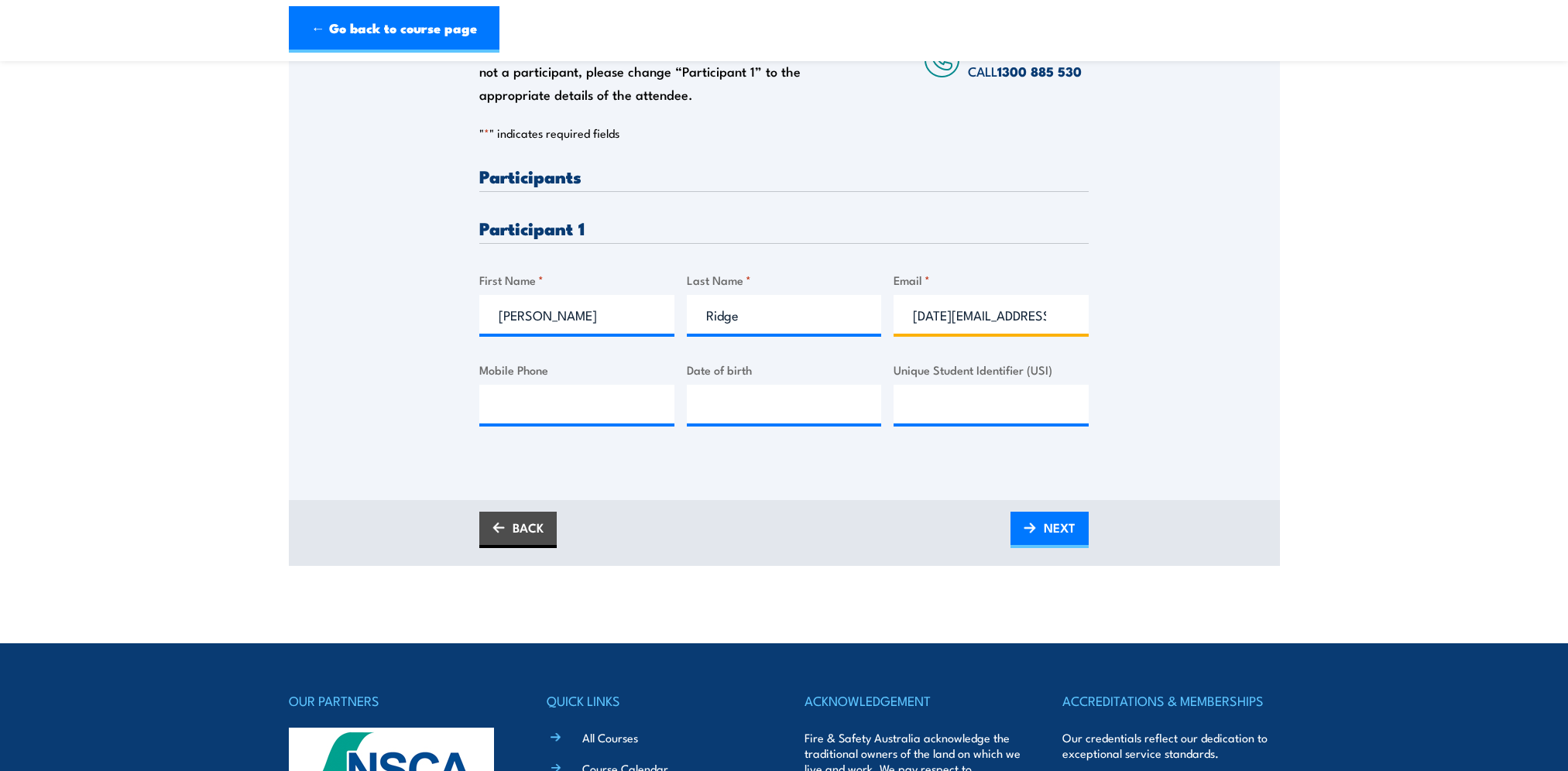
type input "Noel.Ridge@asc.com.au"
click at [570, 411] on input "Mobile Phone" at bounding box center [576, 403] width 195 height 39
click at [702, 412] on input "Date of birth" at bounding box center [784, 403] width 195 height 39
paste input "17/12/1975"
type input "17/12/1975"
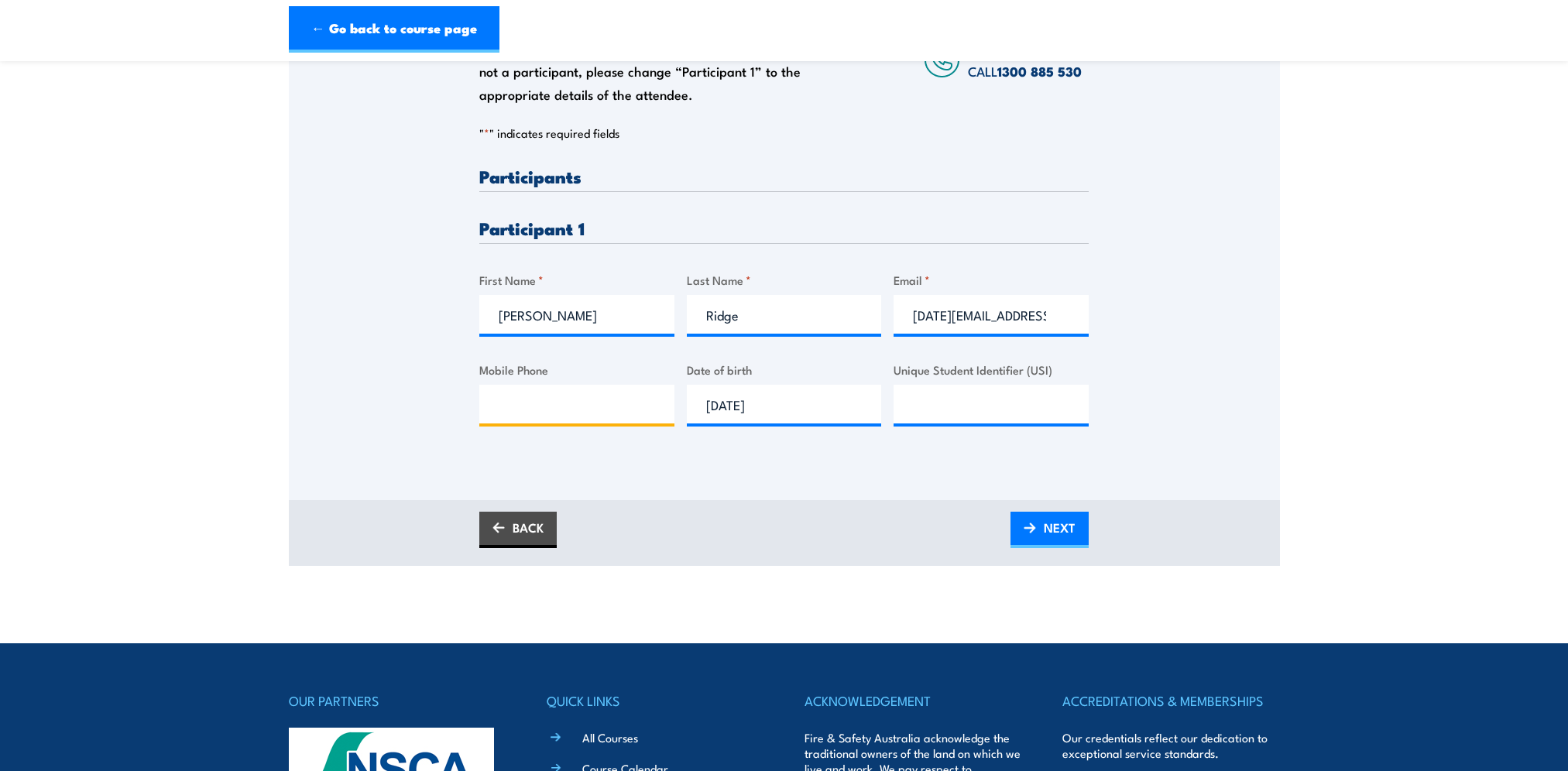
click at [495, 405] on input "Mobile Phone" at bounding box center [576, 403] width 195 height 39
paste input "0413 259 980"
type input "0413 259 980"
click at [1061, 535] on span "NEXT" at bounding box center [1059, 527] width 31 height 41
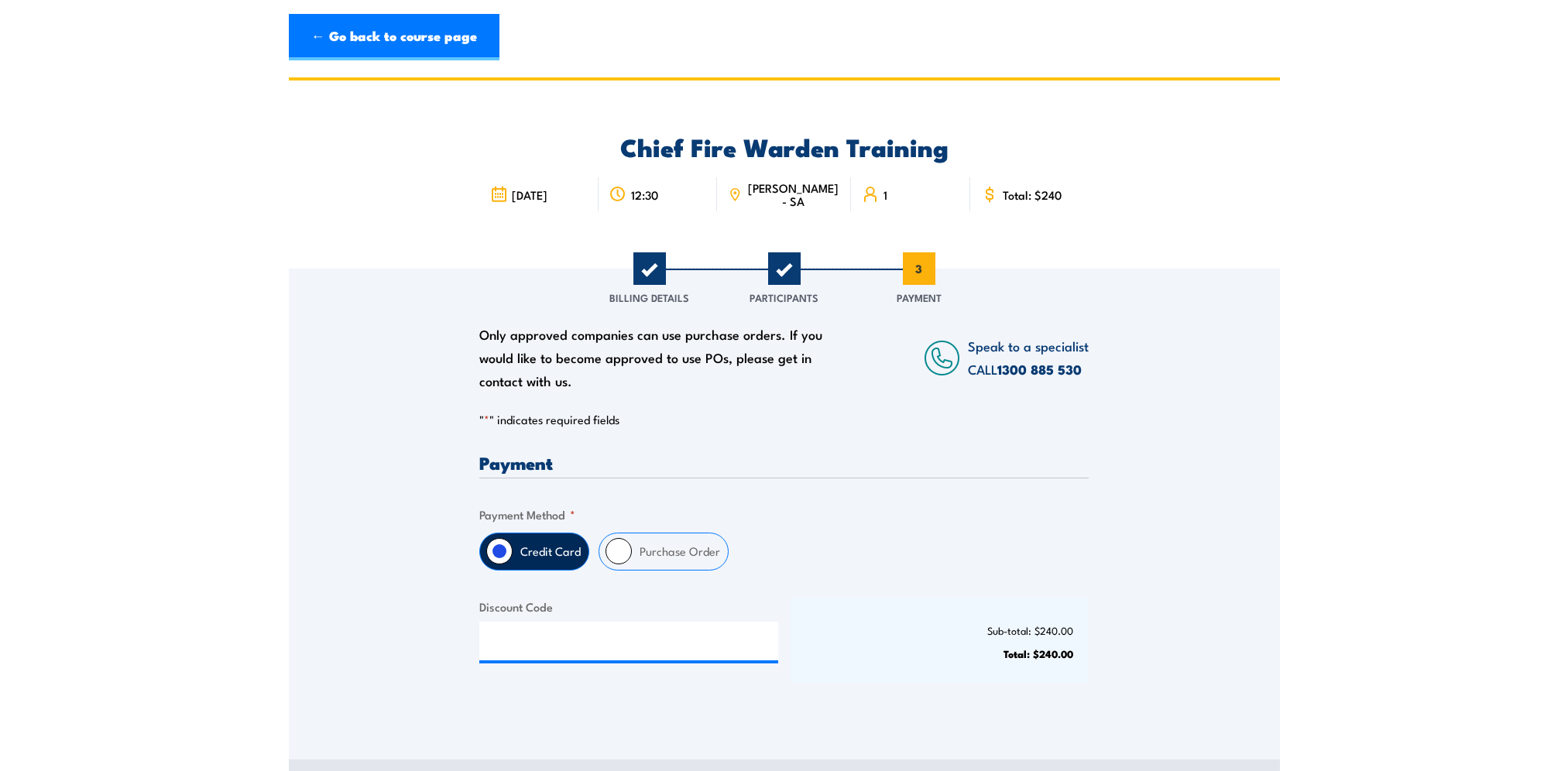
click at [651, 558] on label "Purchase Order" at bounding box center [679, 552] width 96 height 36
click at [632, 558] on input "Purchase Order" at bounding box center [618, 551] width 26 height 26
radio input "true"
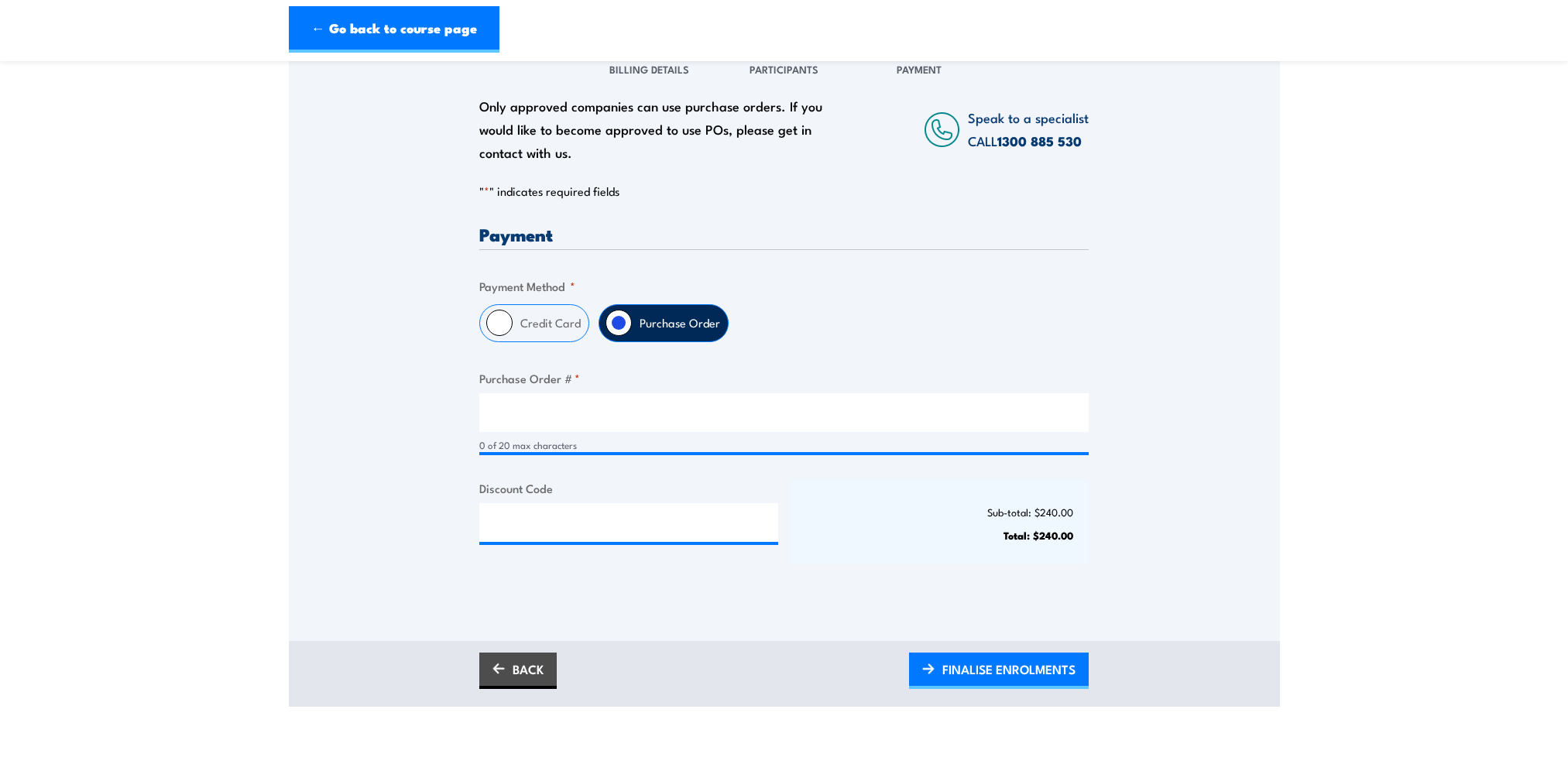
scroll to position [232, 0]
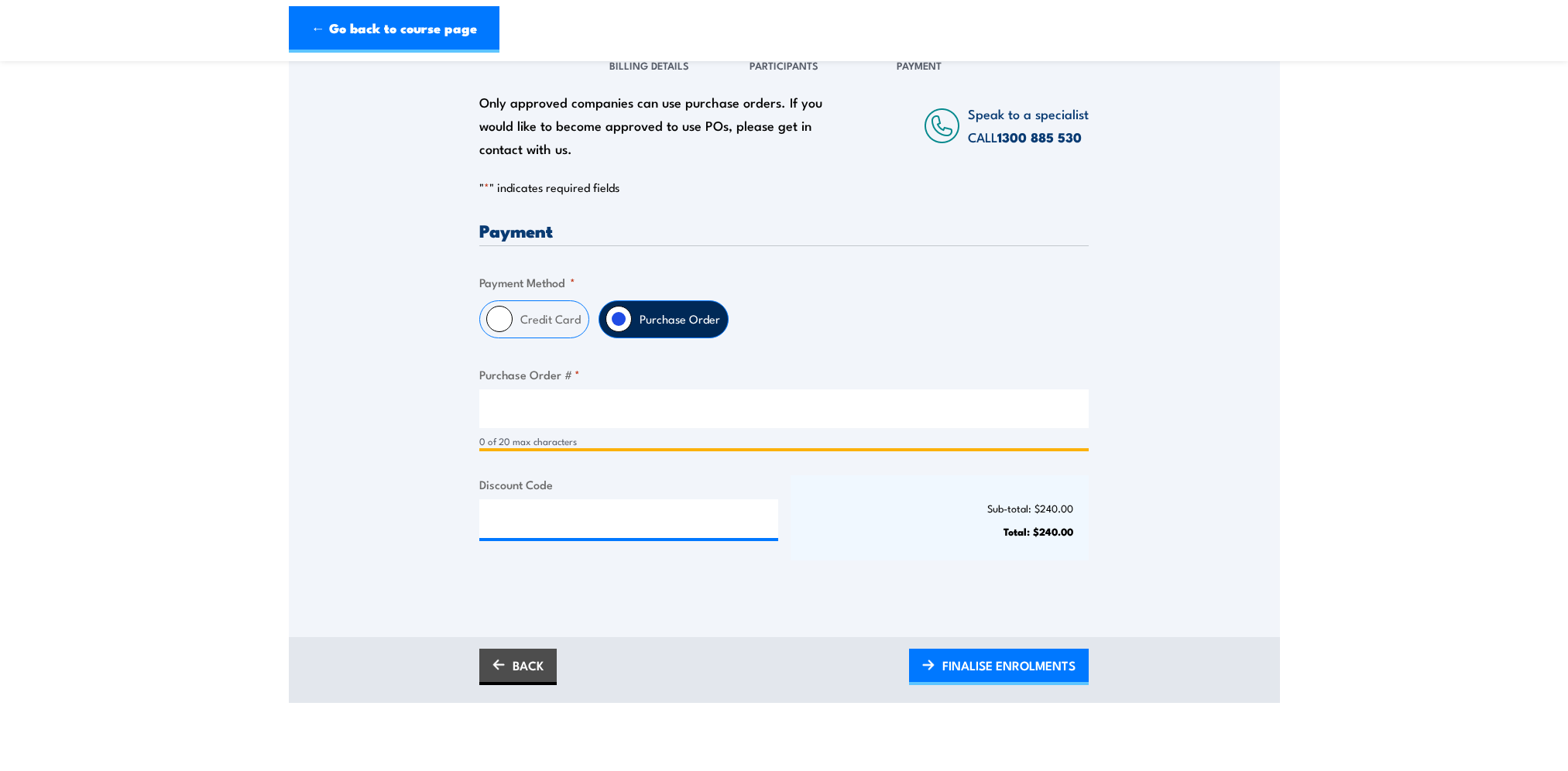
click at [489, 409] on input "Purchase Order # *" at bounding box center [784, 408] width 609 height 39
click at [506, 403] on input "Purchase Order # *" at bounding box center [784, 408] width 609 height 39
paste input "V015095"
type input "V015095"
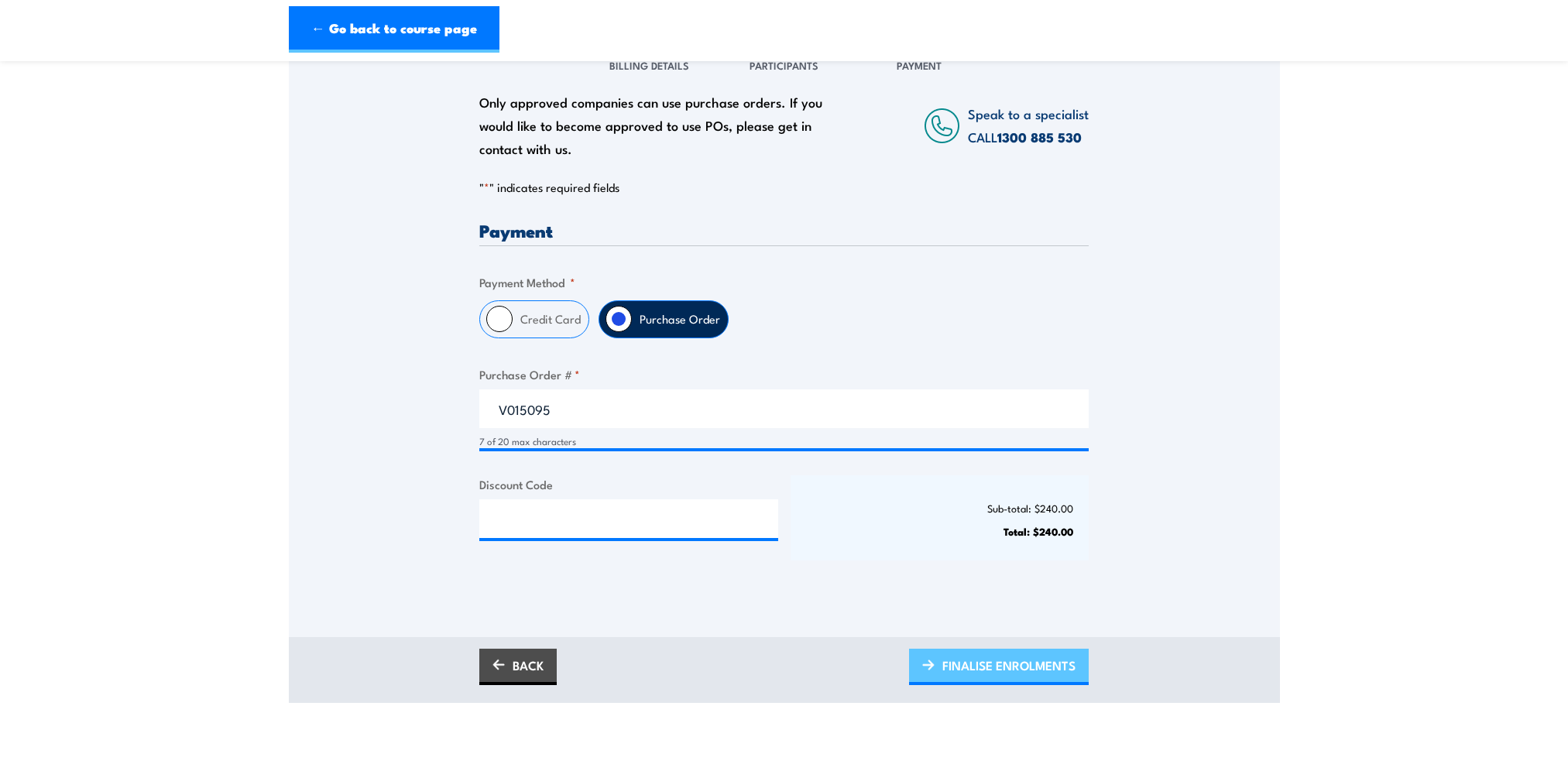
click at [1051, 657] on span "FINALISE ENROLMENTS" at bounding box center [1008, 666] width 133 height 41
